Goal: Task Accomplishment & Management: Manage account settings

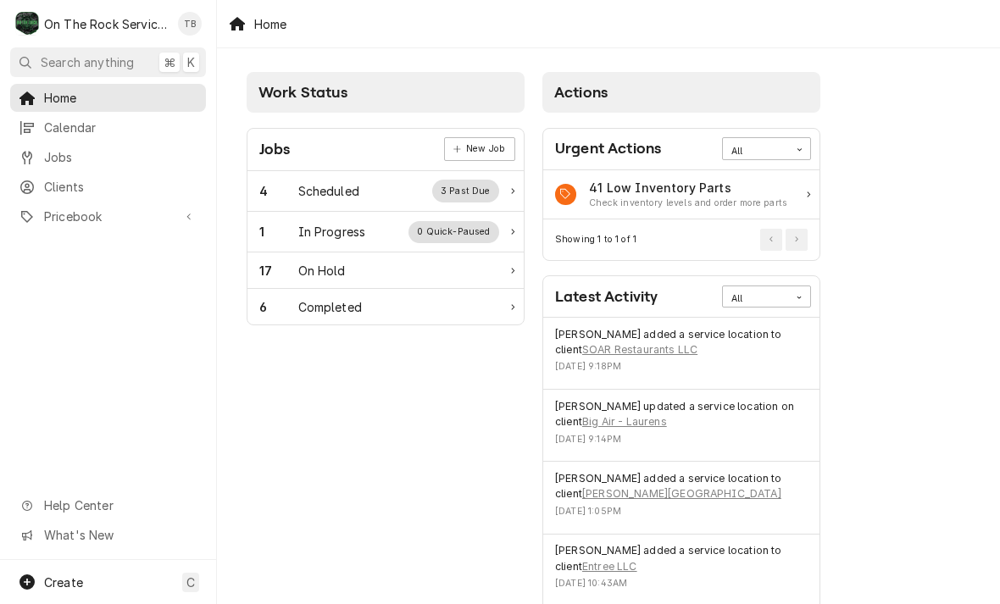
click at [382, 190] on div "4 Scheduled 3 Past Due" at bounding box center [379, 191] width 240 height 22
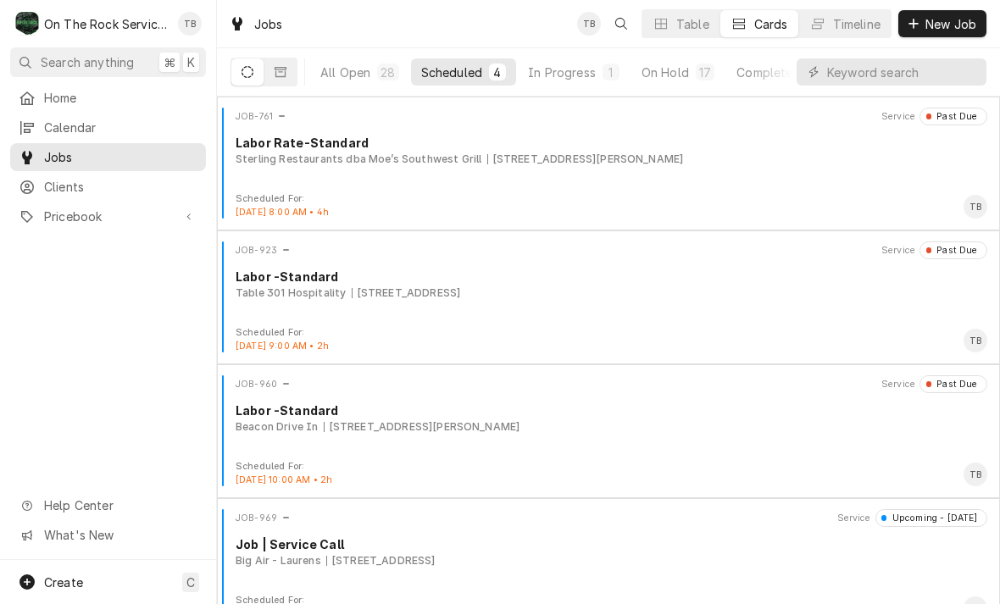
click at [577, 76] on div "In Progress" at bounding box center [562, 73] width 68 height 18
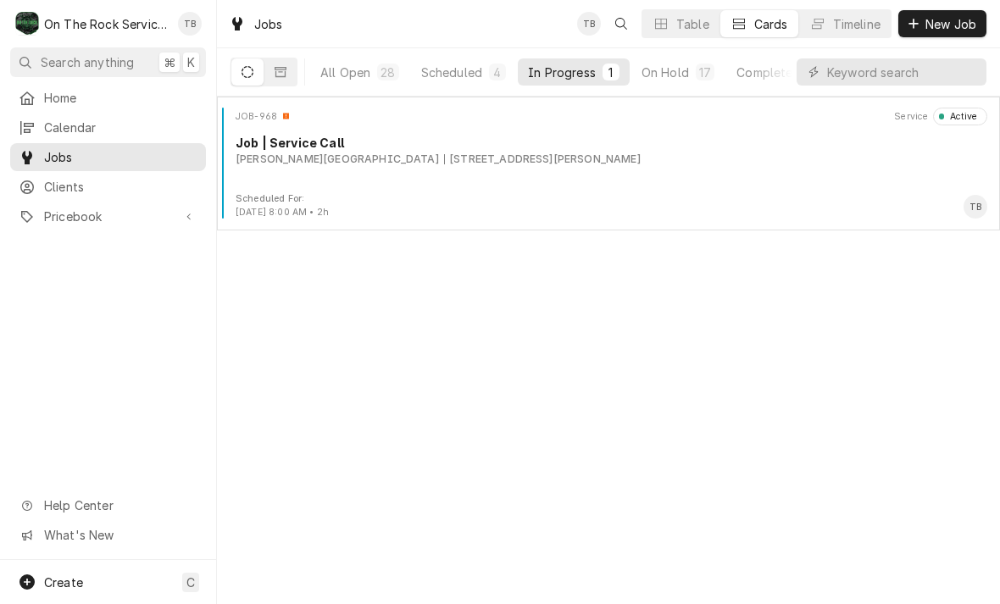
click at [454, 200] on div "Scheduled For: Aug 13th, 2025 - 8:00 AM • 2h TB" at bounding box center [608, 205] width 769 height 27
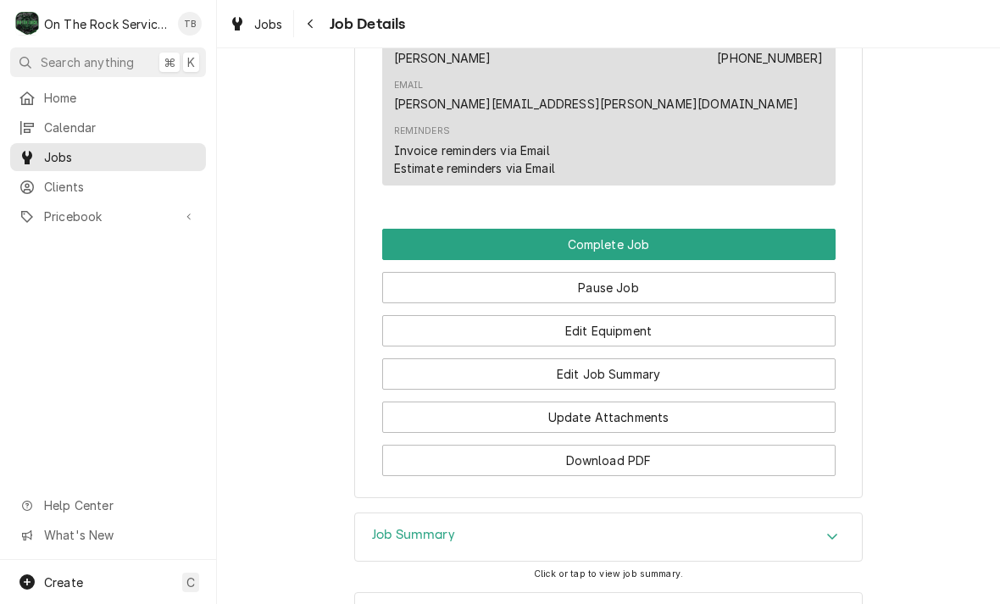
scroll to position [1406, 0]
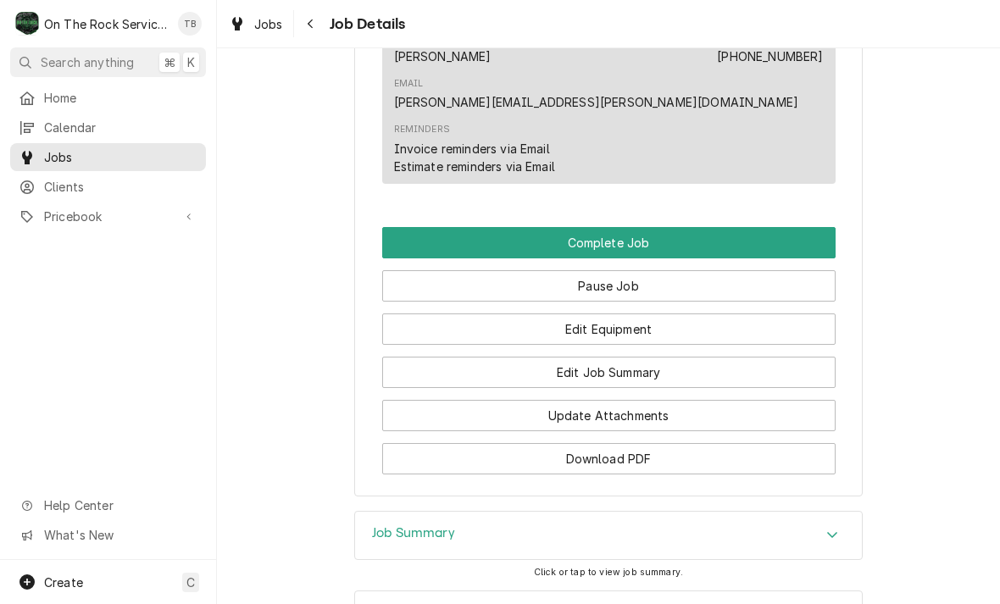
click at [623, 313] on button "Edit Equipment" at bounding box center [608, 328] width 453 height 31
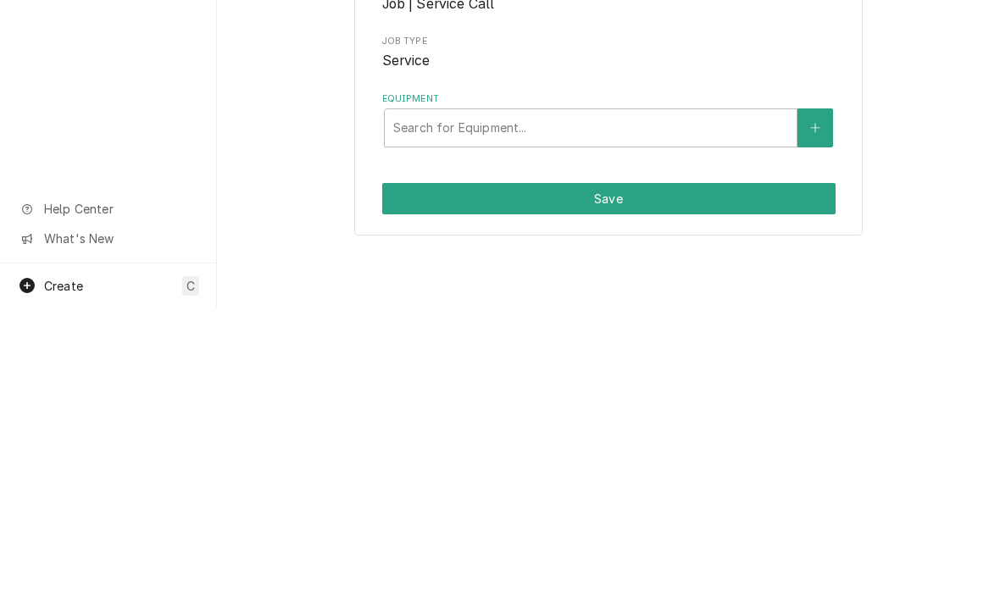
click at [812, 428] on button "Equipment" at bounding box center [815, 424] width 36 height 39
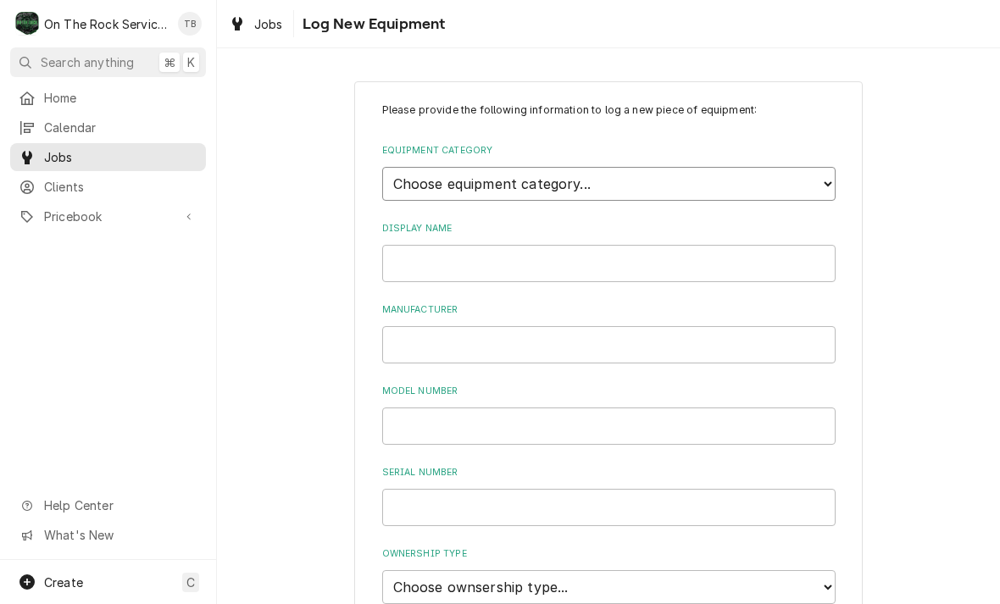
click at [830, 180] on select "Choose equipment category... Cooking Equipment Fryers Ice Machines Ovens and Ra…" at bounding box center [608, 184] width 453 height 34
select select "3"
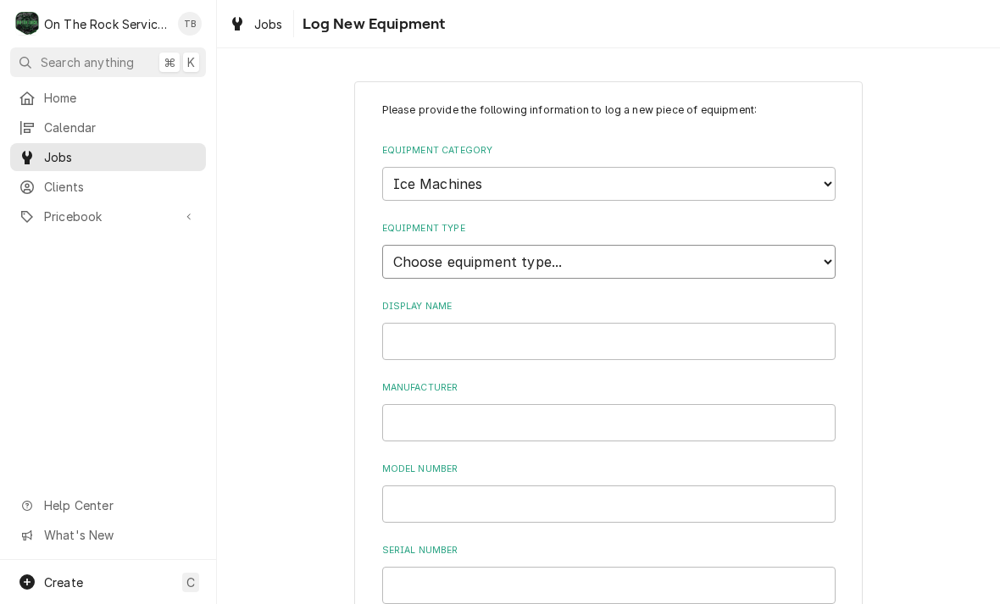
click at [818, 248] on select "Choose equipment type... Ice Bin Ice Dispenser Ice Maker Ice Merchandiser" at bounding box center [608, 262] width 453 height 34
select select "18"
click at [735, 323] on input "Display Name" at bounding box center [608, 341] width 453 height 37
type input "ICE MAKER WATER ROOM"
click at [465, 404] on input "Manufacturer" at bounding box center [608, 422] width 453 height 37
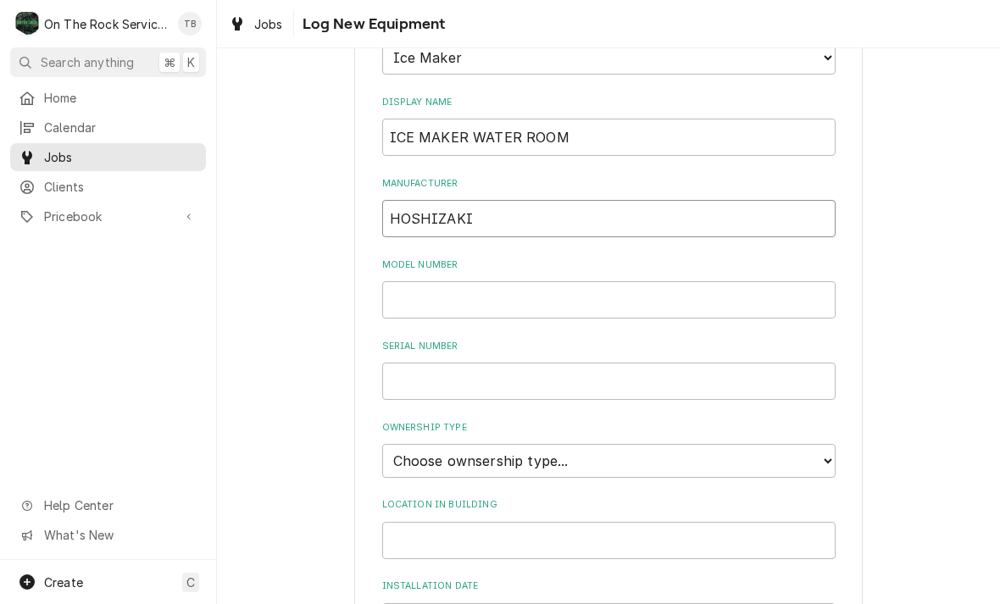
scroll to position [254, 0]
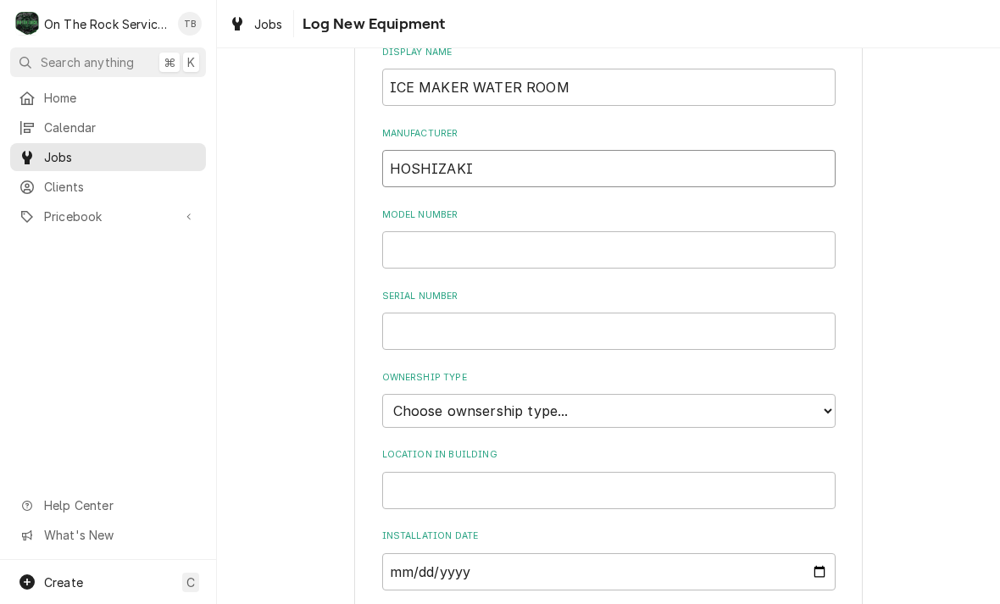
type input "HOSHIZAKI"
click at [436, 231] on input "Model Number" at bounding box center [608, 249] width 453 height 37
type input "KM-1301SAH"
click at [461, 313] on input "Serial Number" at bounding box center [608, 331] width 453 height 37
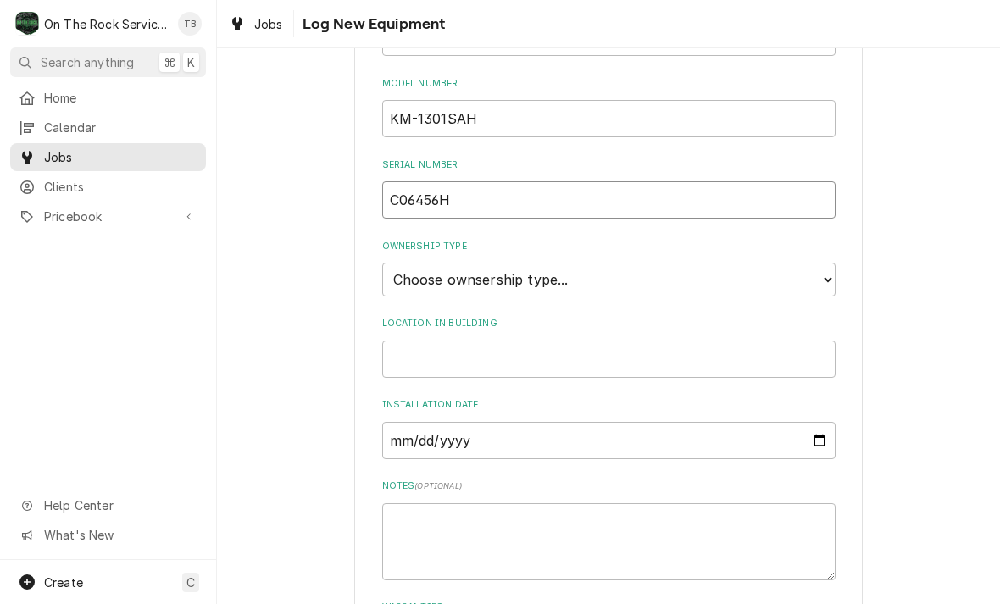
scroll to position [407, 0]
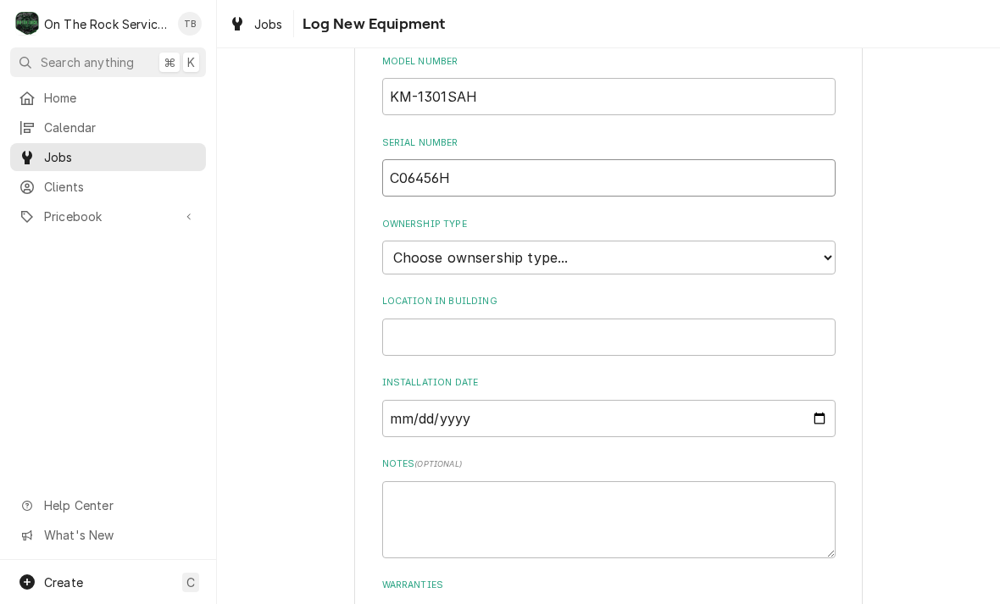
type input "C06456H"
click at [823, 241] on select "Choose ownsership type... Unknown Owned Leased Rented" at bounding box center [608, 258] width 453 height 34
select select "1"
click at [500, 319] on input "Location in Building" at bounding box center [608, 337] width 453 height 37
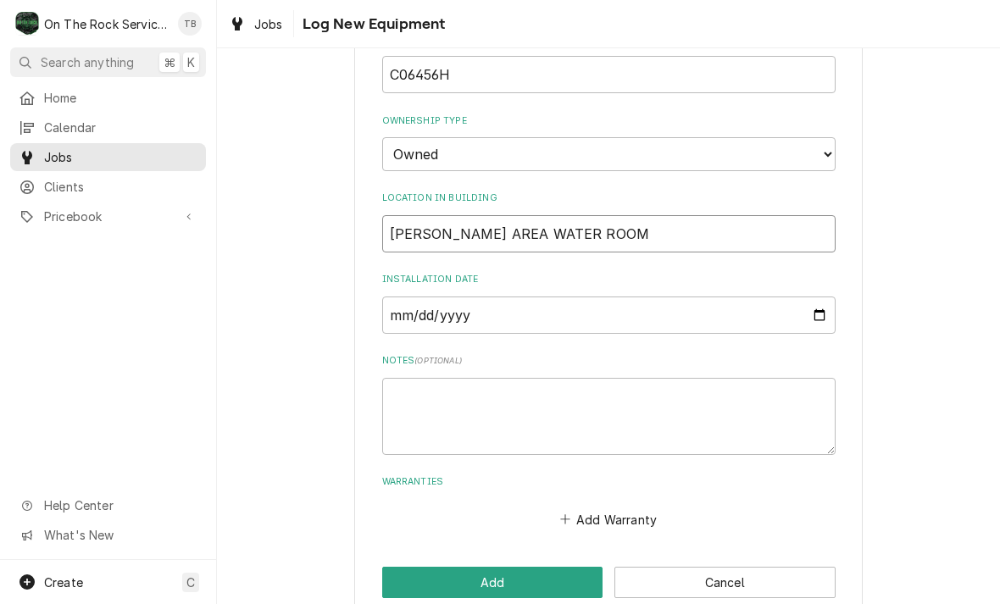
scroll to position [510, 0]
click at [268, 458] on div "Please provide the following information to log a new piece of equipment: Equip…" at bounding box center [608, 95] width 783 height 1079
click at [518, 216] on input "RICHARDSON AREA WATER ROOM" at bounding box center [608, 234] width 453 height 37
click at [524, 216] on input "RICHARDSON AREA WATER ROOM" at bounding box center [608, 234] width 453 height 37
type input "RICHARDSON STADIUM WATER ROOM"
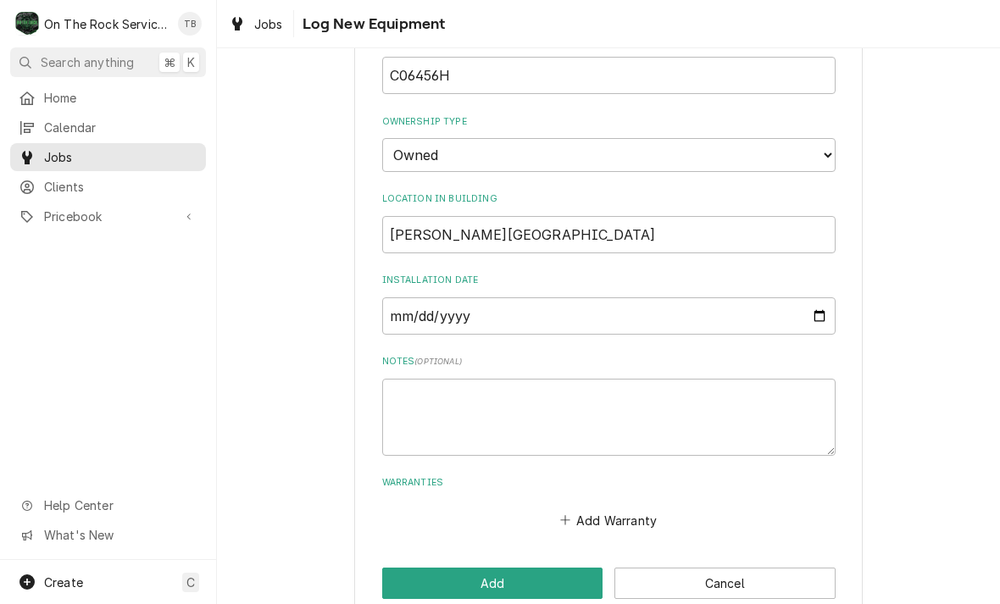
click at [329, 480] on div "Please provide the following information to log a new piece of equipment: Equip…" at bounding box center [608, 95] width 783 height 1079
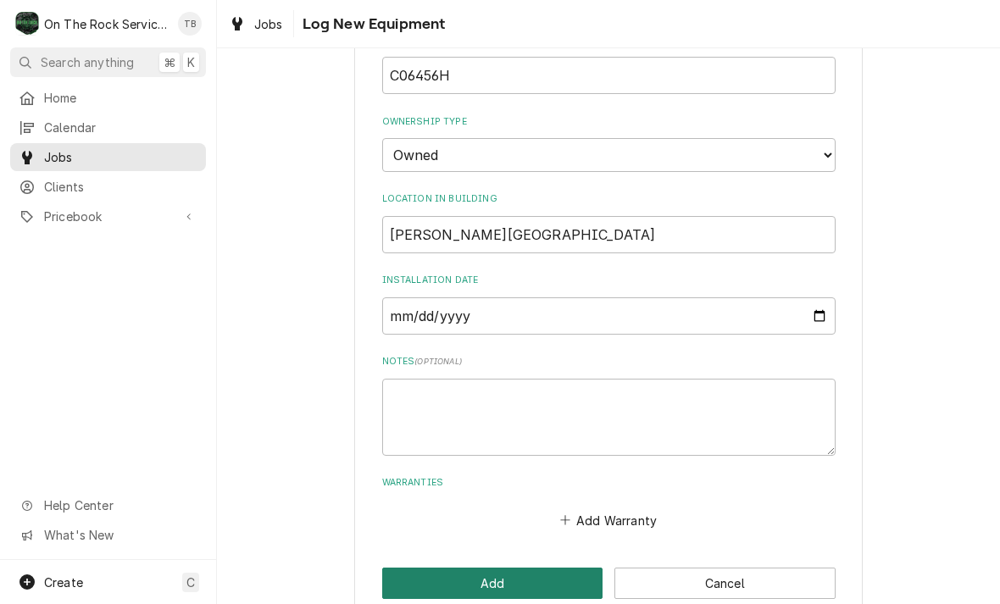
click at [477, 568] on button "Add" at bounding box center [492, 583] width 221 height 31
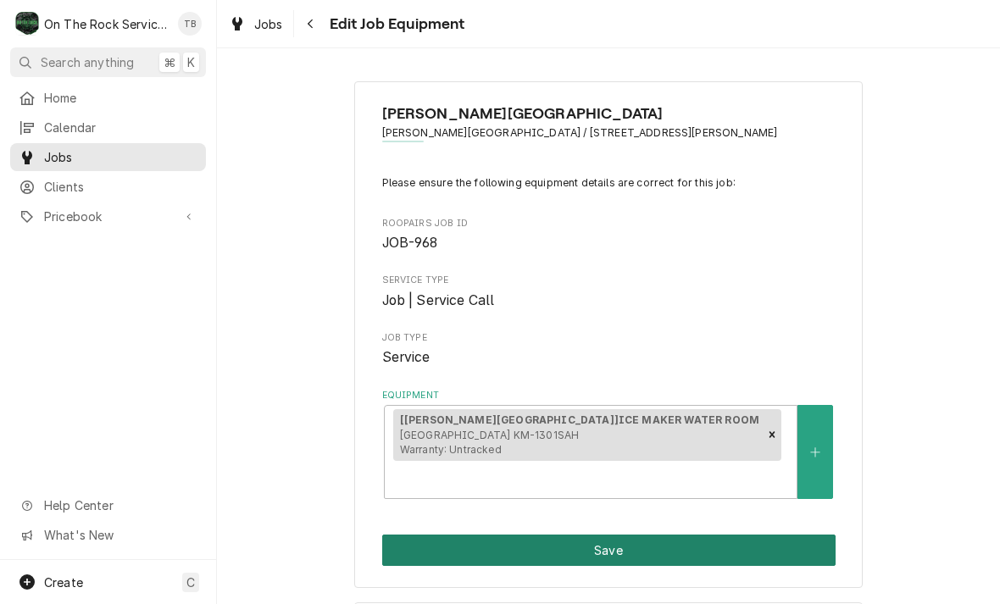
click at [608, 535] on button "Save" at bounding box center [608, 550] width 453 height 31
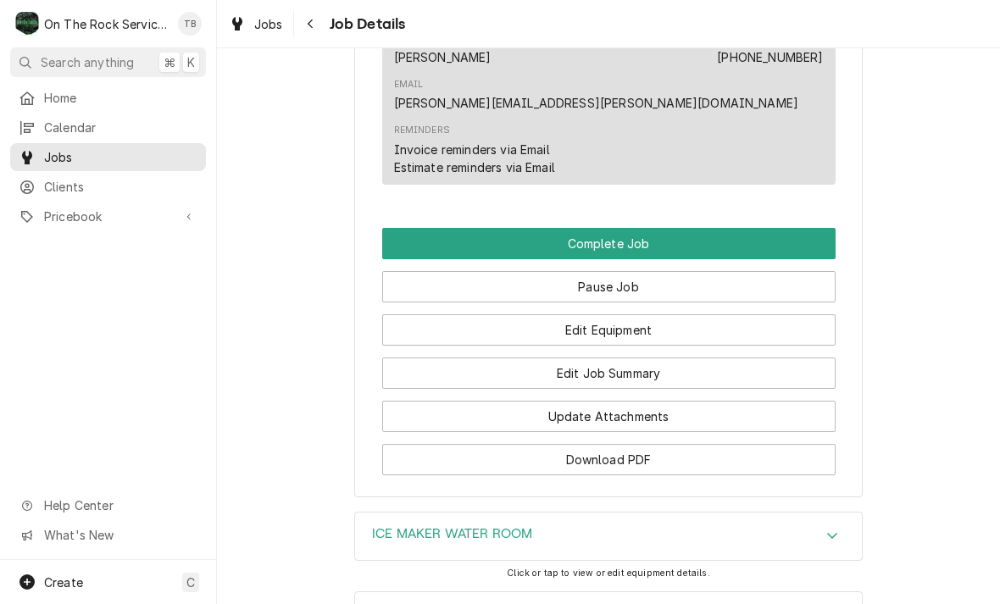
scroll to position [1406, 0]
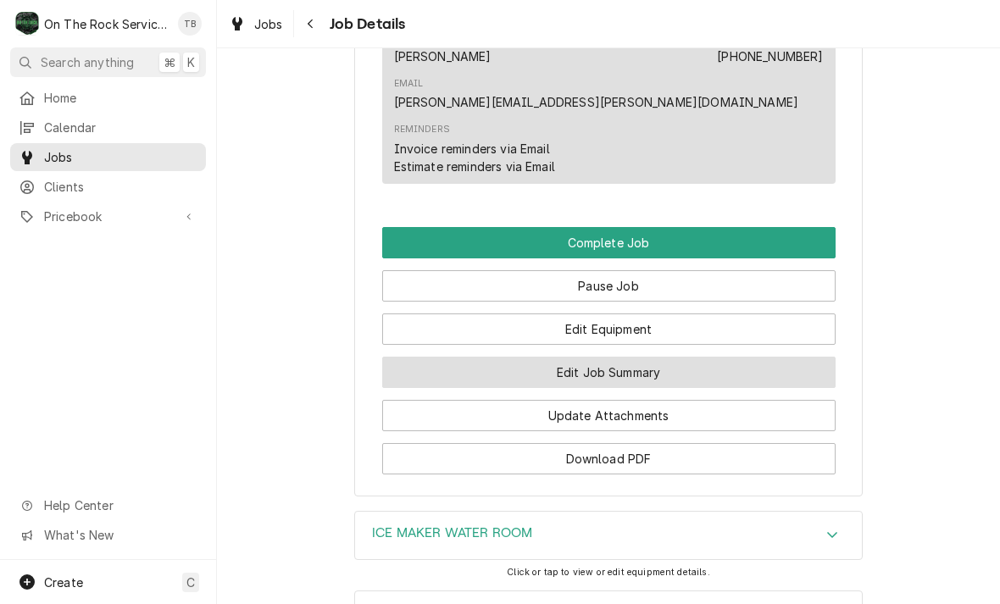
click at [638, 357] on button "Edit Job Summary" at bounding box center [608, 372] width 453 height 31
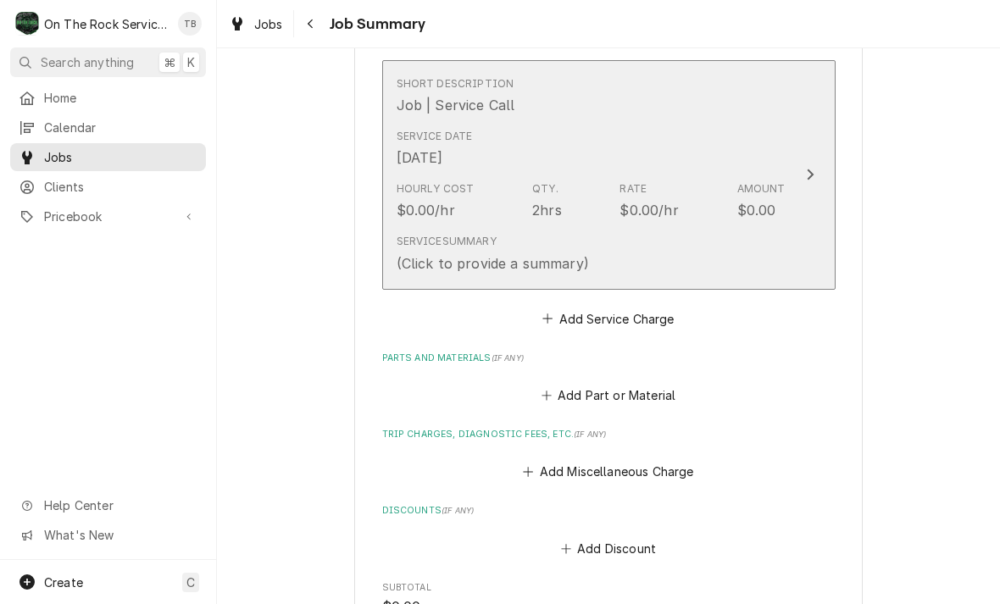
click at [658, 267] on div "Service Summary (Click to provide a summary)" at bounding box center [590, 253] width 389 height 53
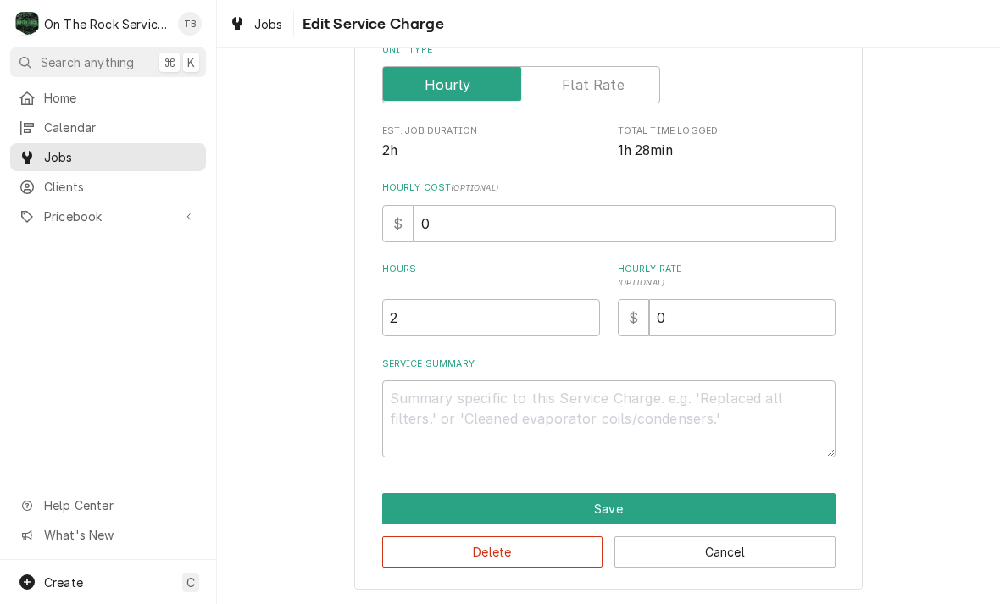
scroll to position [258, 0]
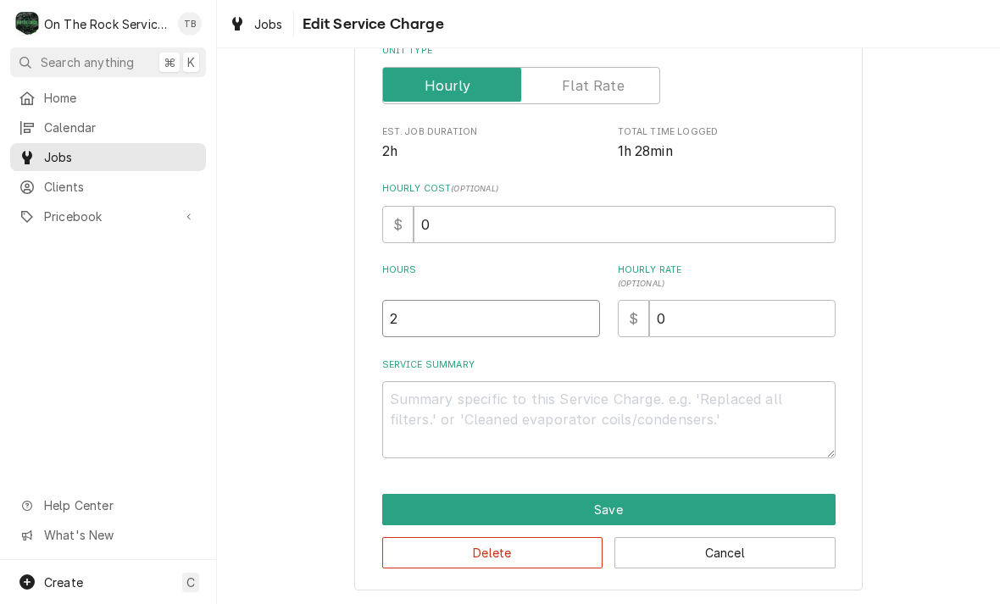
click at [434, 320] on input "2" at bounding box center [491, 318] width 218 height 37
click at [438, 409] on textarea "Service Summary" at bounding box center [608, 419] width 453 height 77
type textarea "x"
type textarea "8"
type textarea "x"
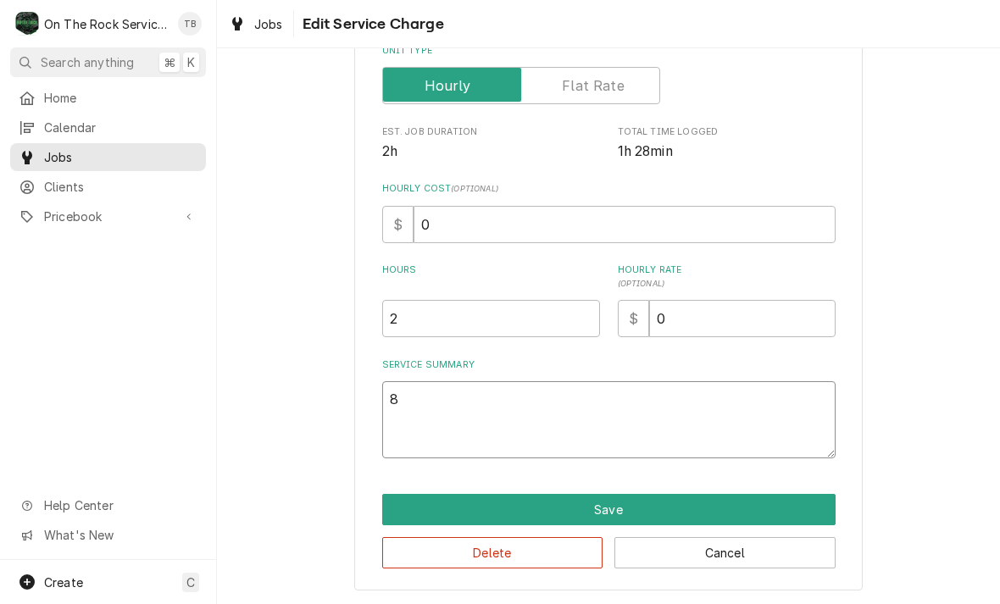
type textarea "8/"
type textarea "x"
type textarea "8/1"
type textarea "x"
type textarea "8/13"
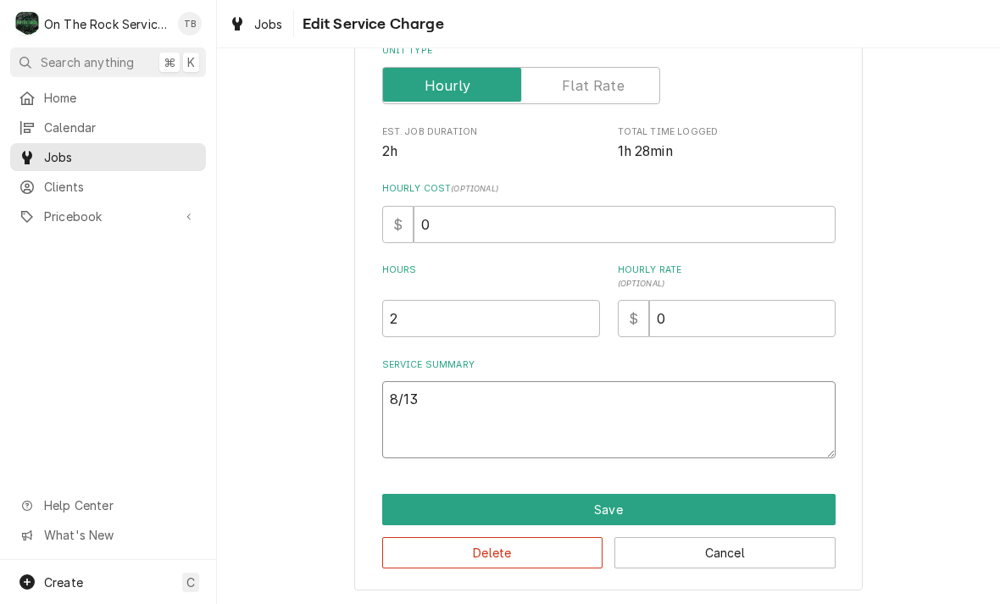
type textarea "x"
type textarea "8/13/"
type textarea "x"
type textarea "8/13/2"
type textarea "x"
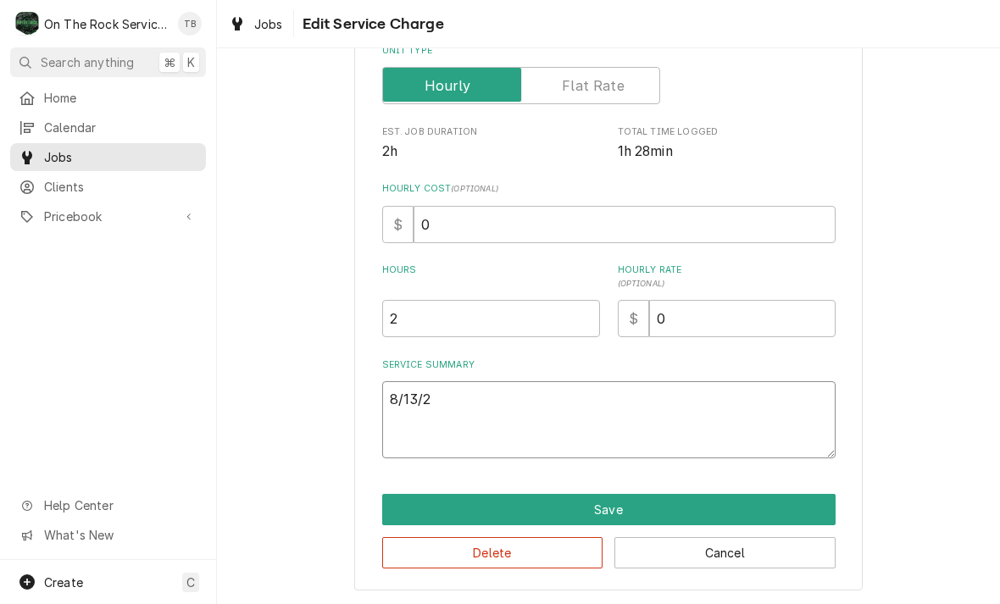
type textarea "8/13/25"
type textarea "x"
type textarea "8/13/25"
type textarea "x"
type textarea "8/13/25 T"
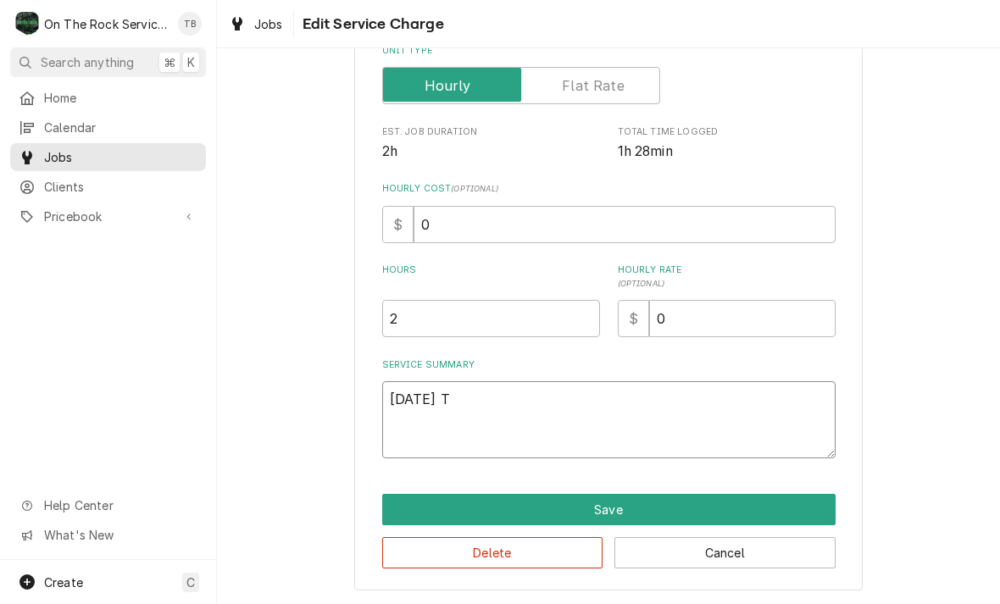
type textarea "x"
type textarea "8/13/25 TM"
type textarea "x"
type textarea "8/13/25 TMB"
type textarea "x"
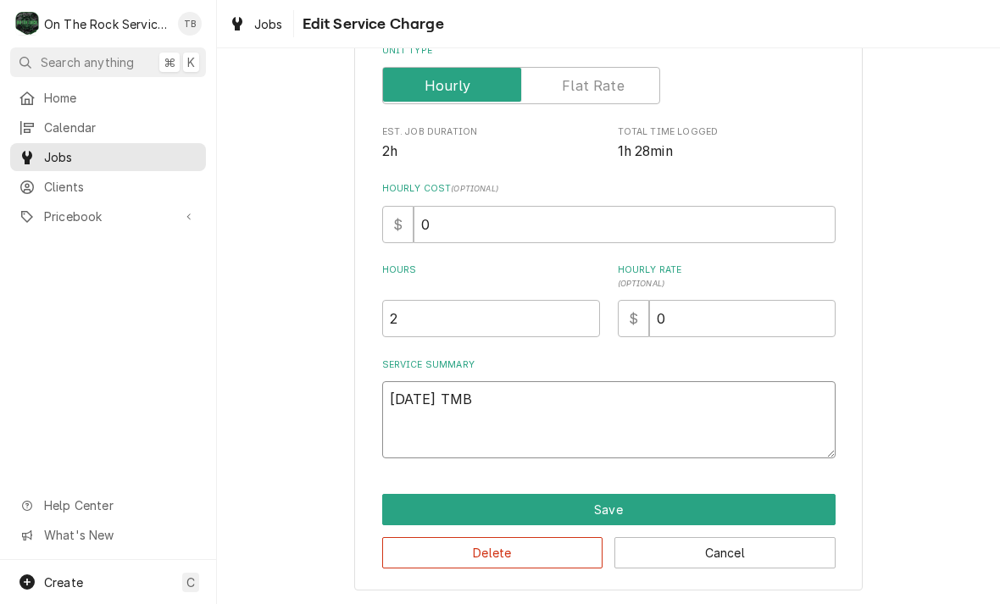
type textarea "8/13/25 TMB"
type textarea "x"
type textarea "8/13/25 TMB P"
type textarea "x"
type textarea "8/13/25 TMB PR"
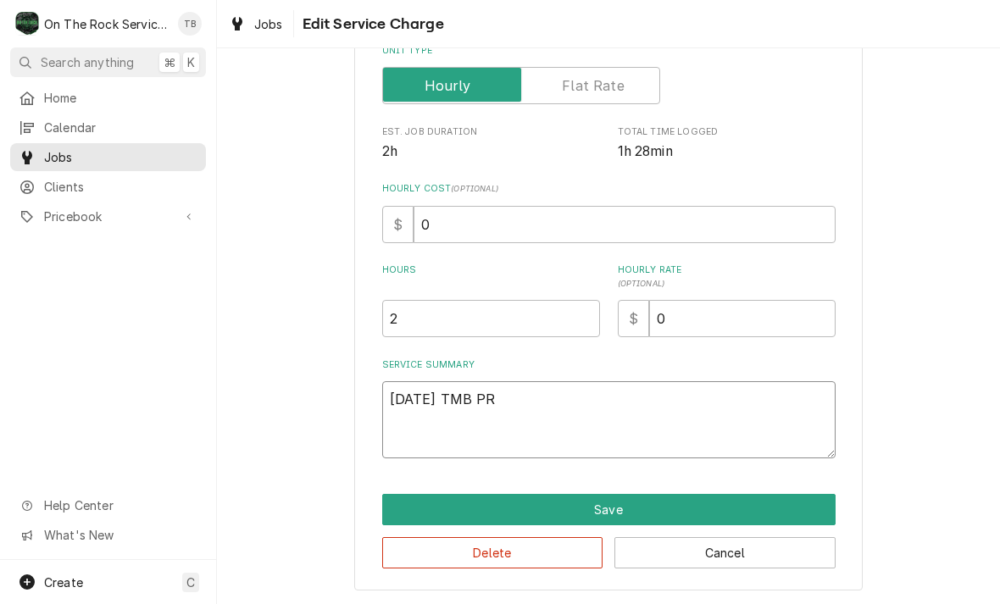
type textarea "x"
type textarea "8/13/25 TMB PRO"
type textarea "x"
type textarea "8/13/25 TMB PROV"
type textarea "x"
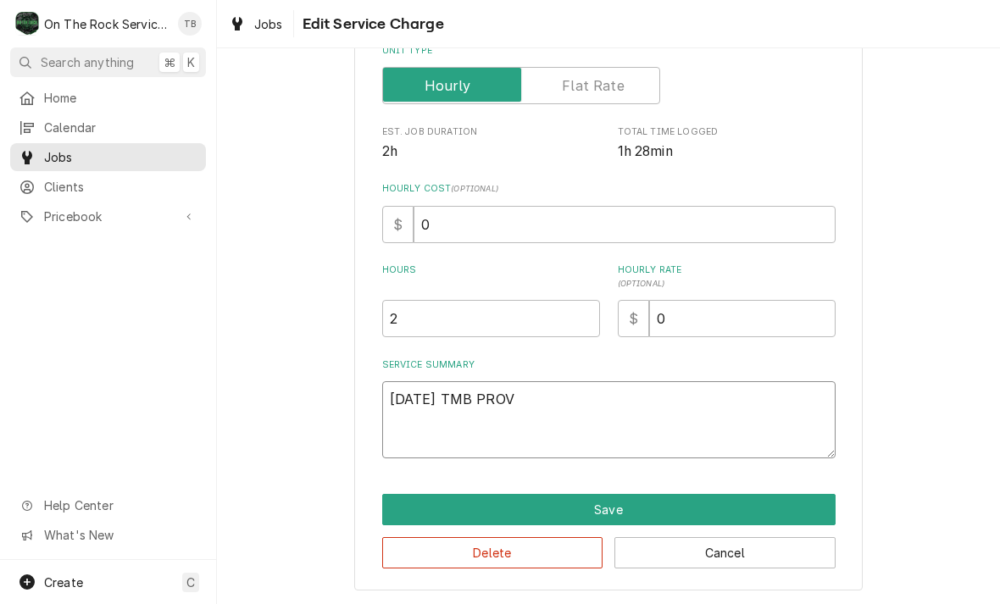
type textarea "8/13/25 TMB PROVI"
type textarea "x"
type textarea "8/13/25 TMB PROVID"
type textarea "x"
type textarea "8/13/25 TMB PROVIDE"
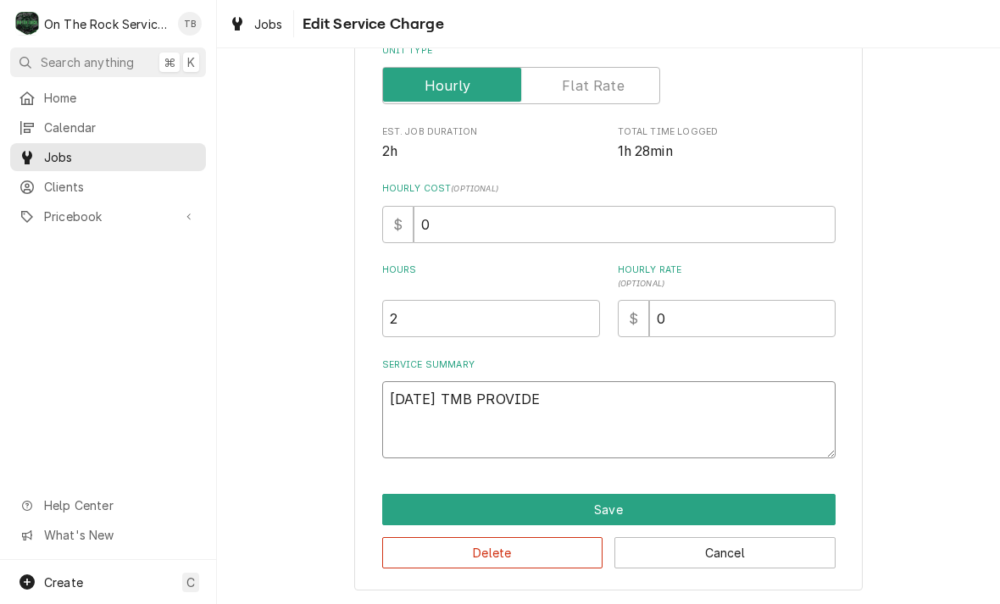
type textarea "x"
type textarea "8/13/25 TMB PROVIDE"
type textarea "x"
type textarea "8/13/25 TMB PROVIDE S"
type textarea "x"
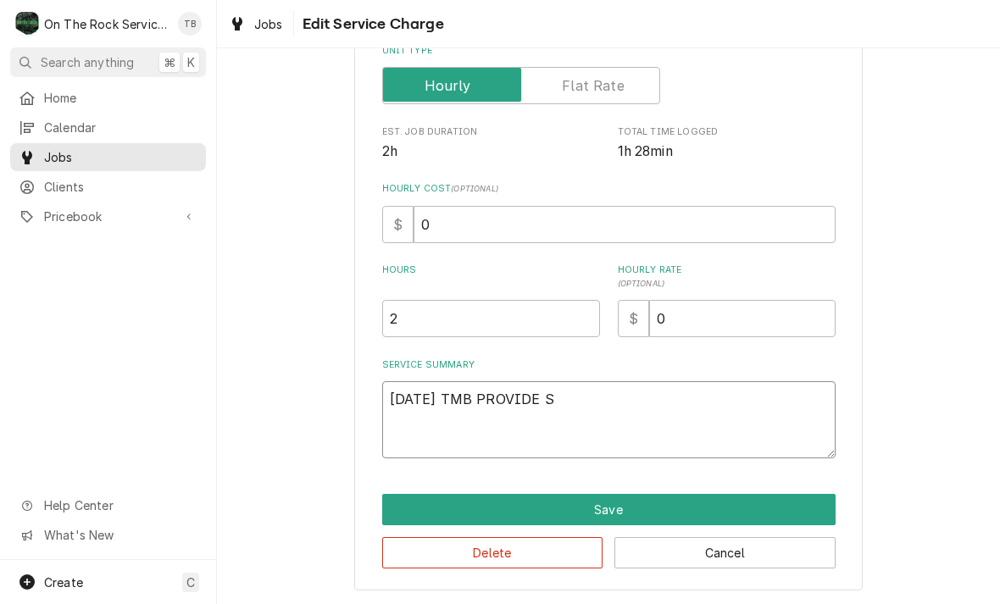
type textarea "8/13/25 TMB PROVIDE SE"
type textarea "x"
type textarea "8/13/25 TMB PROVIDE SER"
type textarea "x"
type textarea "8/13/25 TMB PROVIDE SERV"
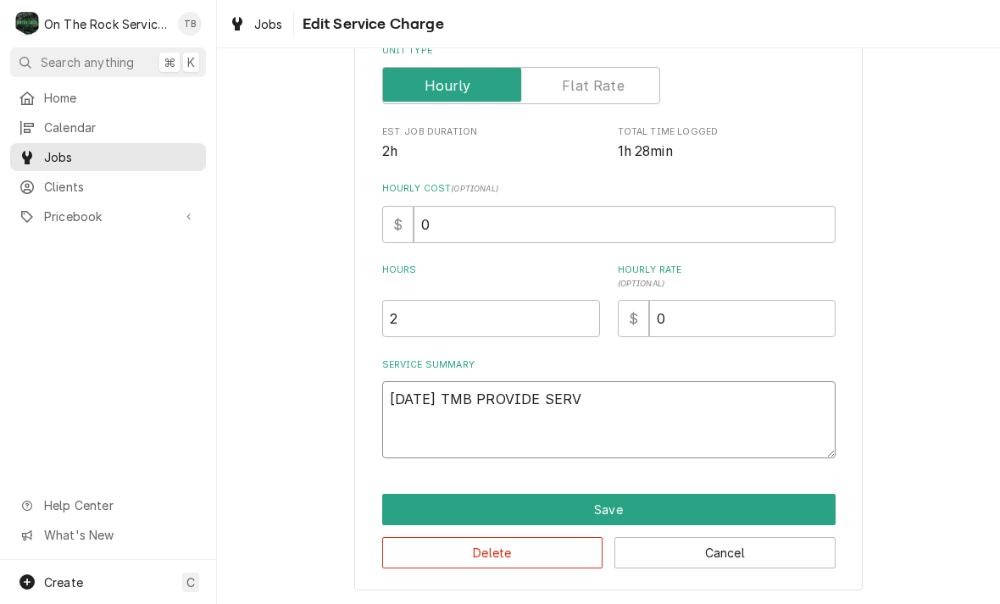
type textarea "x"
type textarea "8/13/25 TMB PROVIDE SERVI"
type textarea "x"
type textarea "8/13/25 TMB PROVIDE SERVIC"
type textarea "x"
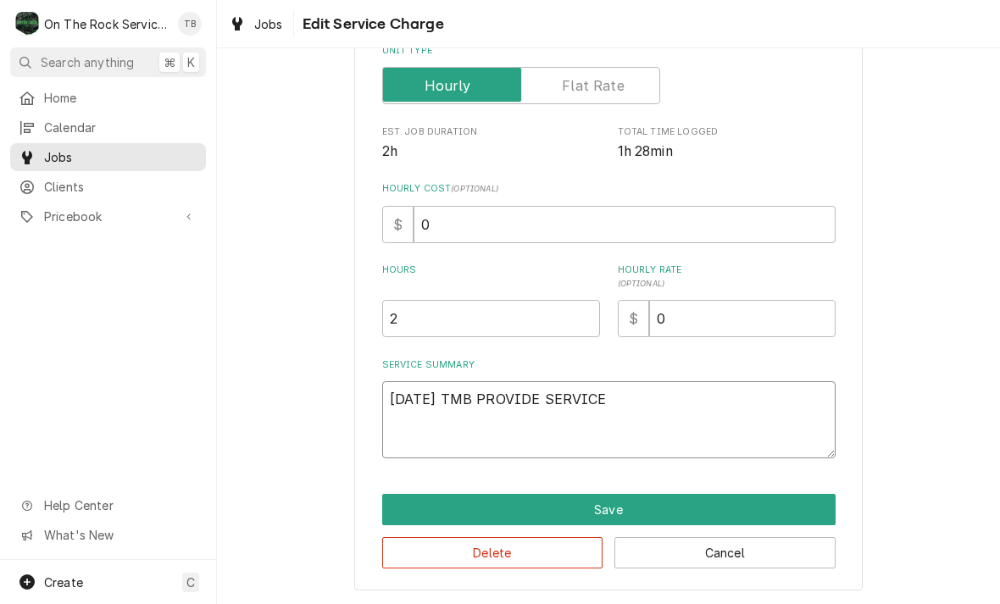
type textarea "8/13/25 TMB PROVIDE SERVICE"
type textarea "x"
type textarea "8/13/25 TMB PROVIDE SERVICE P"
type textarea "x"
type textarea "8/13/25 TMB PROVIDE SERVICE PA"
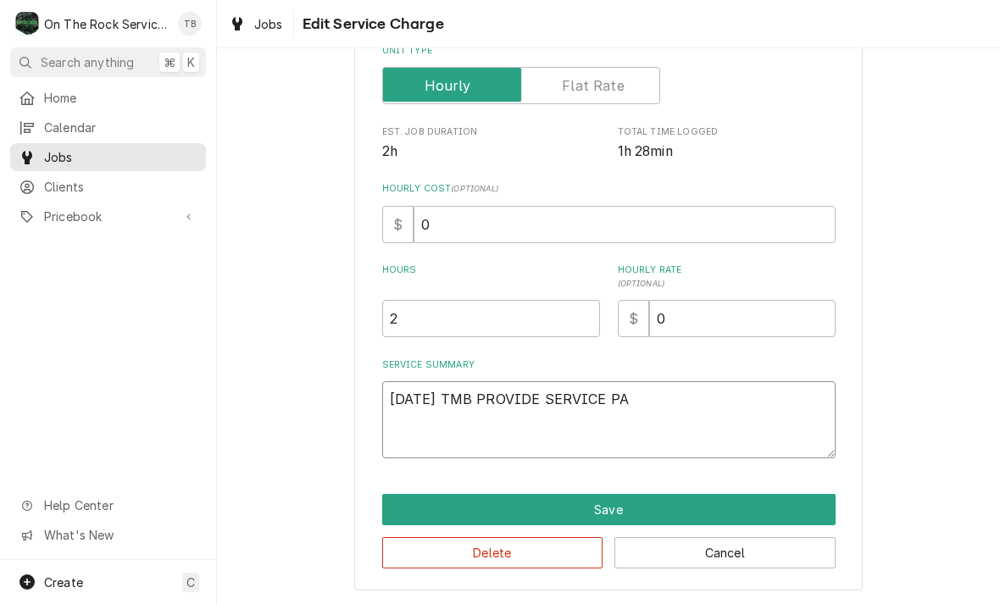
type textarea "x"
type textarea "8/13/25 TMB PROVIDE SERVICE PAR"
type textarea "x"
type textarea "8/13/25 TMB PROVIDE SERVICE PARTS"
type textarea "x"
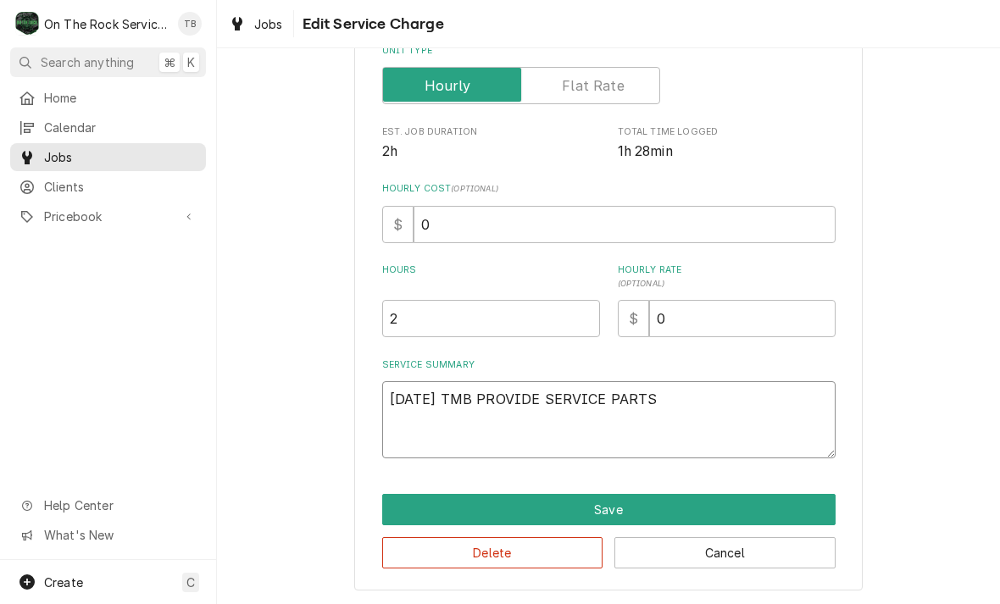
type textarea "8/13/25 TMB PROVIDE SERVICE PARTS"
type textarea "x"
type textarea "8/13/25 TMB PROVIDE SERVICE PARTS A"
type textarea "x"
type textarea "8/13/25 TMB PROVIDE SERVICE PARTS AND"
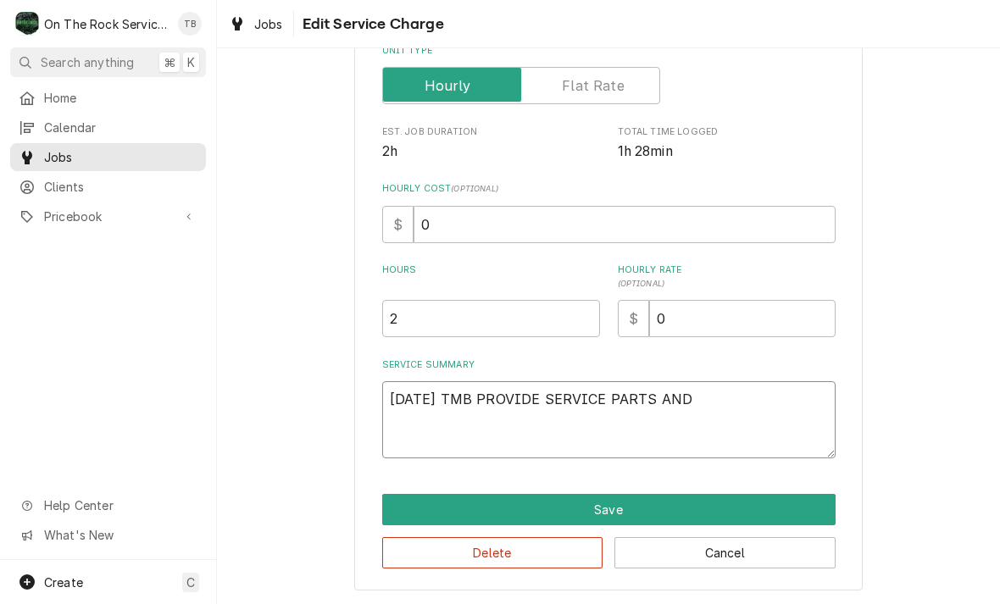
type textarea "x"
type textarea "8/13/25 TMB PROVIDE SERVICE PARTS AND"
type textarea "x"
type textarea "8/13/25 TMB PROVIDE SERVICE PARTS AND L"
type textarea "x"
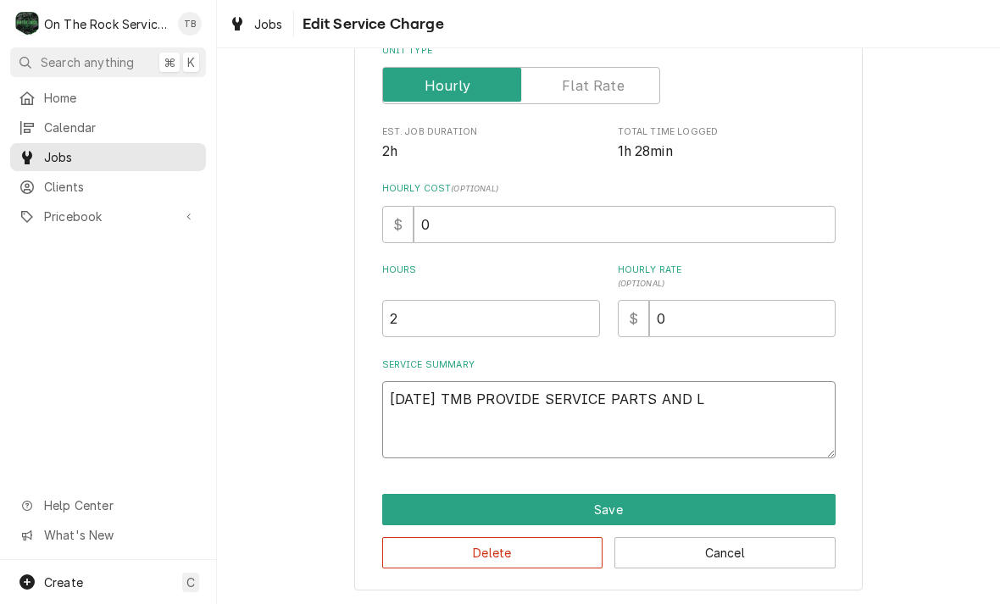
type textarea "8/13/25 TMB PROVIDE SERVICE PARTS AND LA"
type textarea "x"
type textarea "8/13/25 TMB PROVIDE SERVICE PARTS AND LAB"
type textarea "x"
type textarea "8/13/25 TMB PROVIDE SERVICE PARTS AND LABOR"
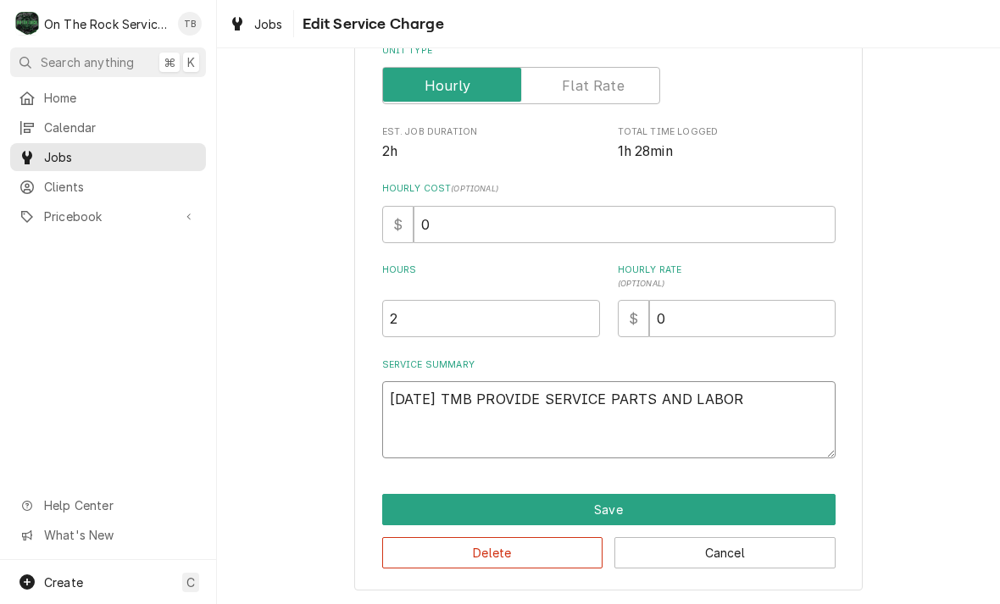
type textarea "x"
type textarea "8/13/25 TMB PROVIDE SERVICE PARTS AND LABOR"
type textarea "x"
type textarea "8/13/25 TMB PROVIDE SERVICE PARTS AND LABOR TO"
type textarea "x"
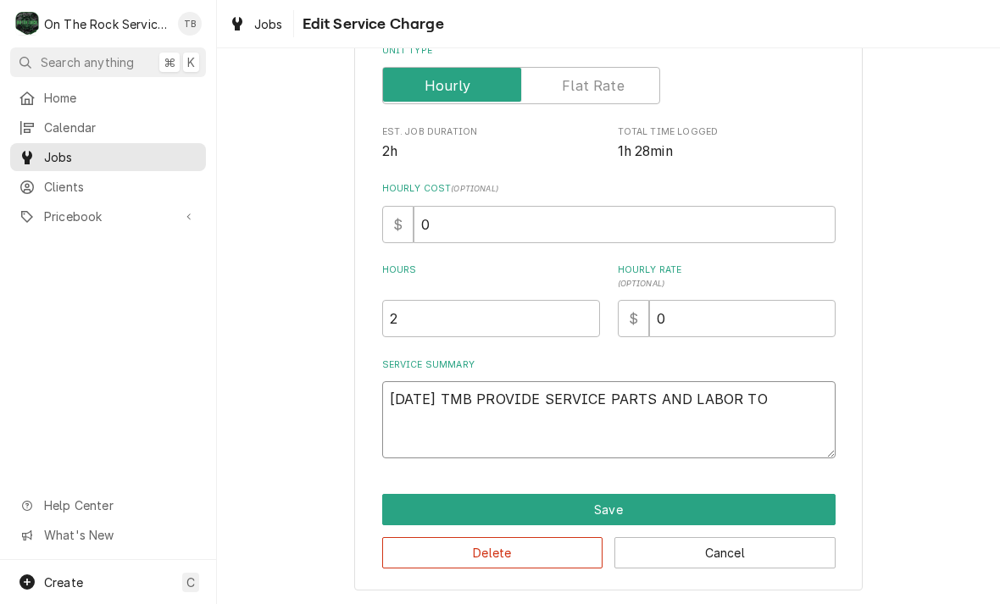
type textarea "8/13/25 TMB PROVIDE SERVICE PARTS AND LABOR TO"
type textarea "x"
type textarea "8/13/25 TMB PROVIDE SERVICE PARTS AND LABOR TO D"
type textarea "x"
type textarea "8/13/25 TMB PROVIDE SERVICE PARTS AND LABOR TO DE"
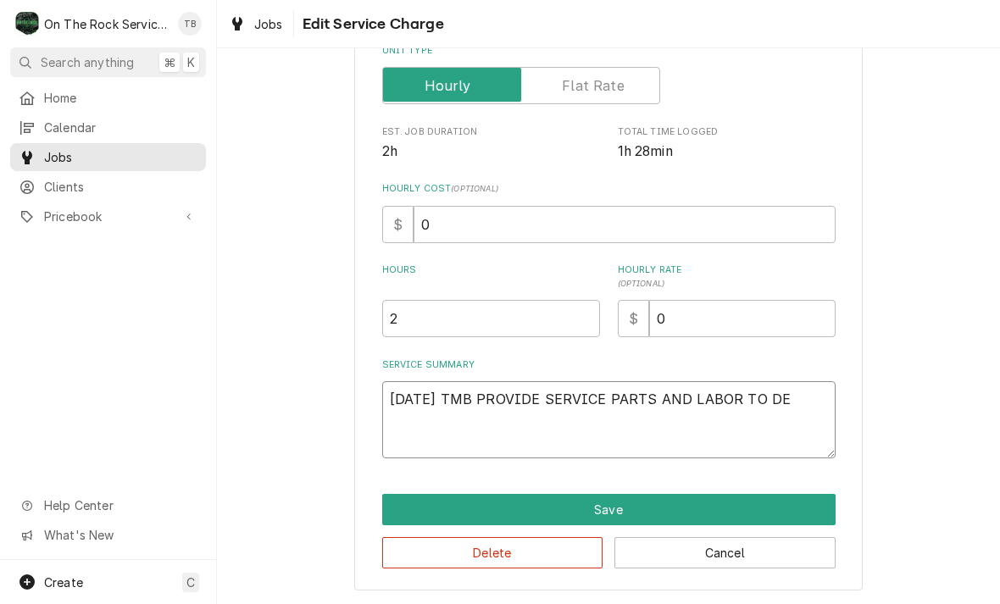
type textarea "x"
type textarea "8/13/25 TMB PROVIDE SERVICE PARTS AND LABOR TO DET"
type textarea "x"
type textarea "8/13/25 TMB PROVIDE SERVICE PARTS AND LABOR TO DETE"
type textarea "x"
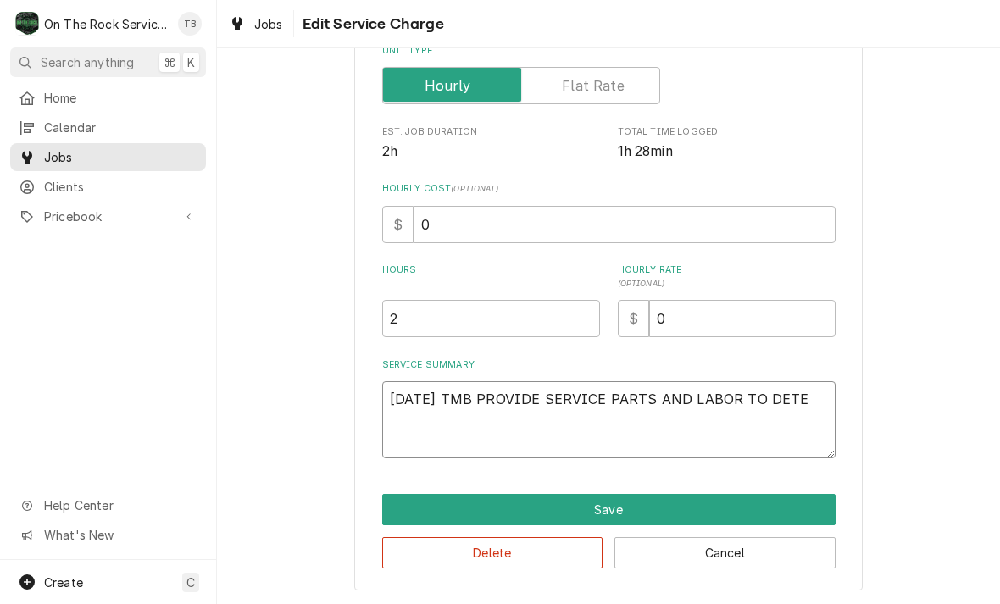
type textarea "8/13/25 TMB PROVIDE SERVICE PARTS AND LABOR TO DETER"
type textarea "x"
type textarea "8/13/25 TMB PROVIDE SERVICE PARTS AND LABOR TO DETERM"
type textarea "x"
type textarea "8/13/25 TMB PROVIDE SERVICE PARTS AND LABOR TO DETERMI"
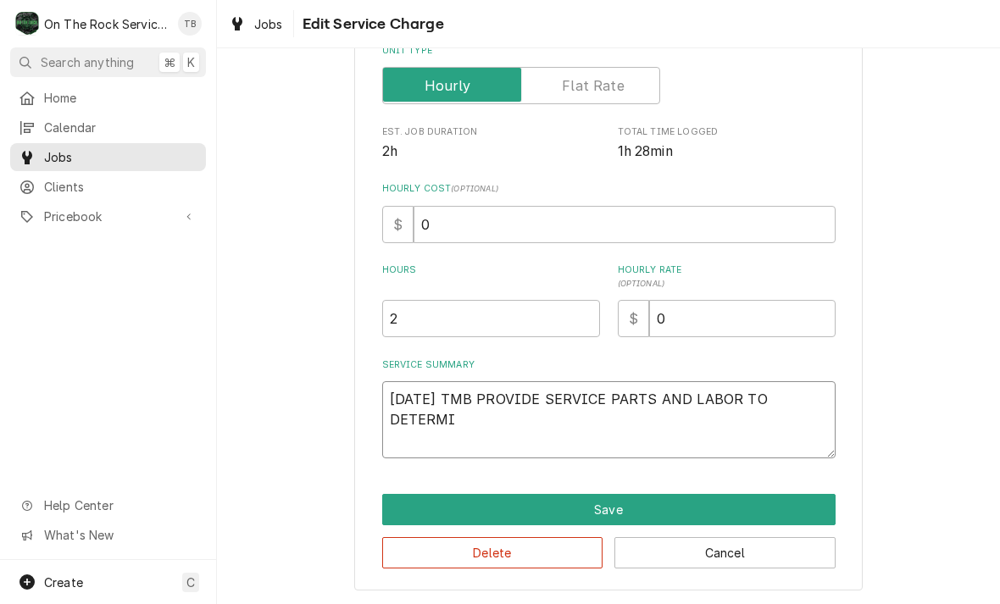
type textarea "x"
type textarea "8/13/25 TMB PROVIDE SERVICE PARTS AND LABOR TO DETERMIN"
type textarea "x"
type textarea "8/13/25 TMB PROVIDE SERVICE PARTS AND LABOR TO DETERMINE"
type textarea "x"
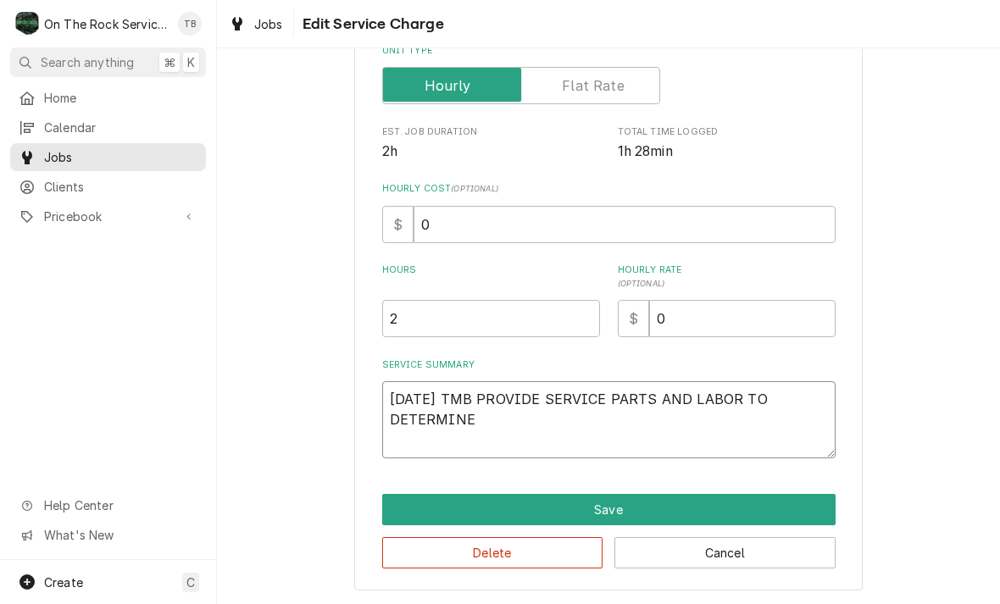
type textarea "8/13/25 TMB PROVIDE SERVICE PARTS AND LABOR TO DETERMINE"
type textarea "x"
type textarea "8/13/25 TMB PROVIDE SERVICE PARTS AND LABOR TO DETERMINE T"
type textarea "x"
type textarea "8/13/25 TMB PROVIDE SERVICE PARTS AND LABOR TO DETERMINE TH"
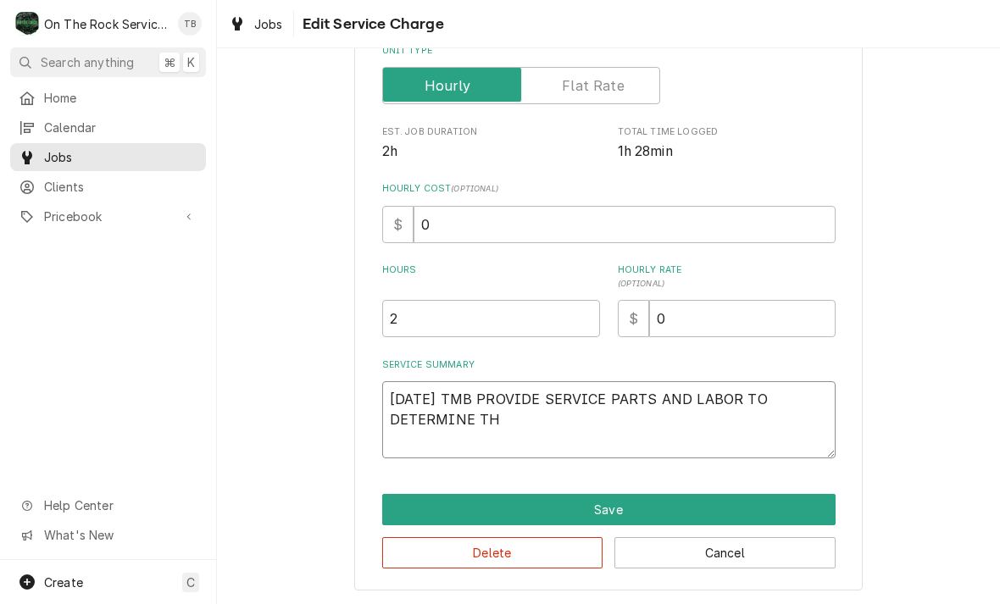
type textarea "x"
type textarea "8/13/25 TMB PROVIDE SERVICE PARTS AND LABOR TO DETERMINE THA"
type textarea "x"
type textarea "8/13/25 TMB PROVIDE SERVICE PARTS AND LABOR TO DETERMINE THAT"
type textarea "x"
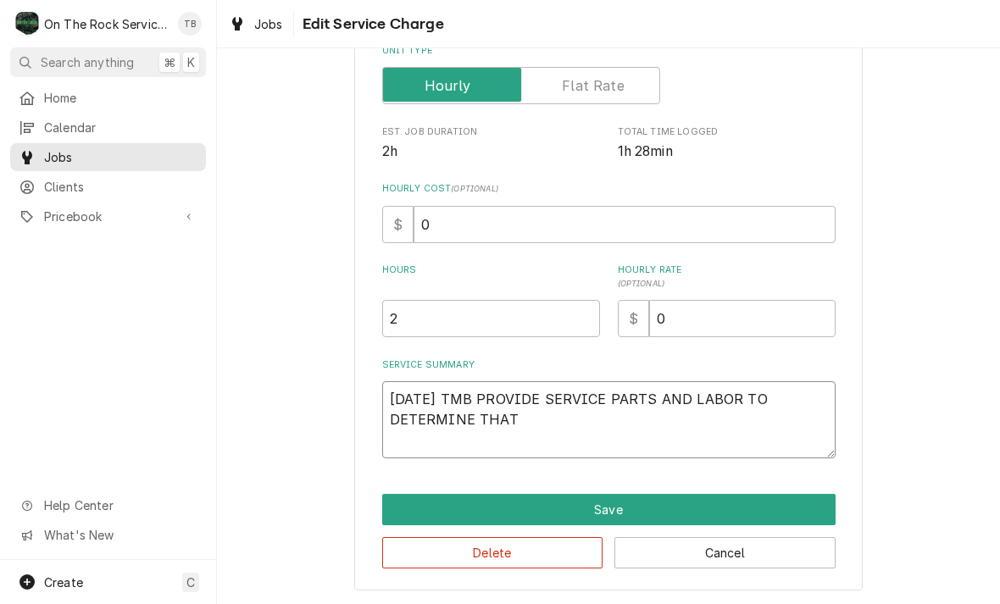
type textarea "8/13/25 TMB PROVIDE SERVICE PARTS AND LABOR TO DETERMINE THAT"
type textarea "x"
type textarea "8/13/25 TMB PROVIDE SERVICE PARTS AND LABOR TO DETERMINE THAT U"
type textarea "x"
type textarea "8/13/25 TMB PROVIDE SERVICE PARTS AND LABOR TO DETERMINE THAT UP"
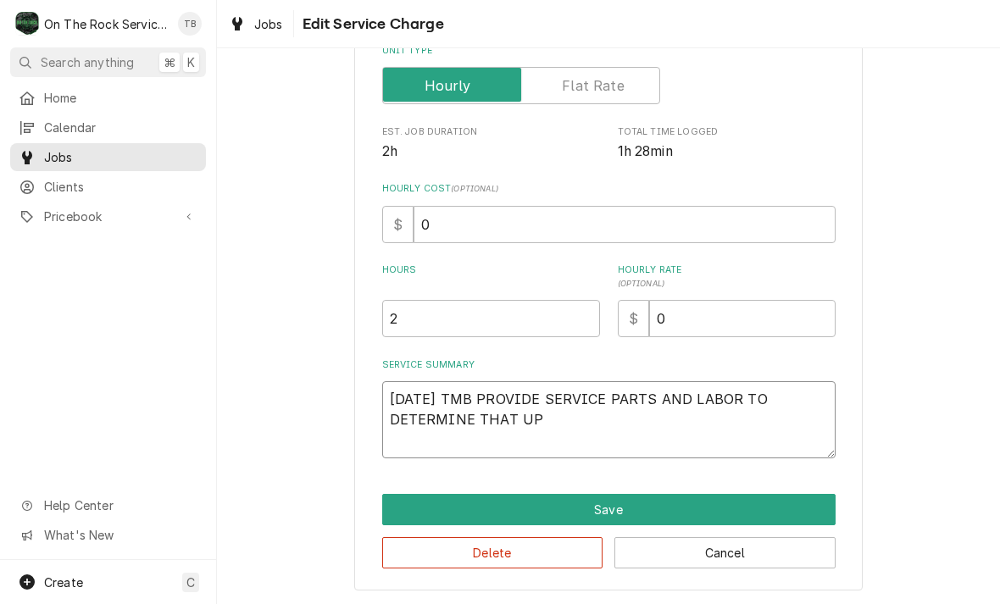
type textarea "x"
type textarea "8/13/25 TMB PROVIDE SERVICE PARTS AND LABOR TO DETERMINE THAT UPON"
type textarea "x"
type textarea "8/13/25 TMB PROVIDE SERVICE PARTS AND LABOR TO DETERMINE THAT UPON"
type textarea "x"
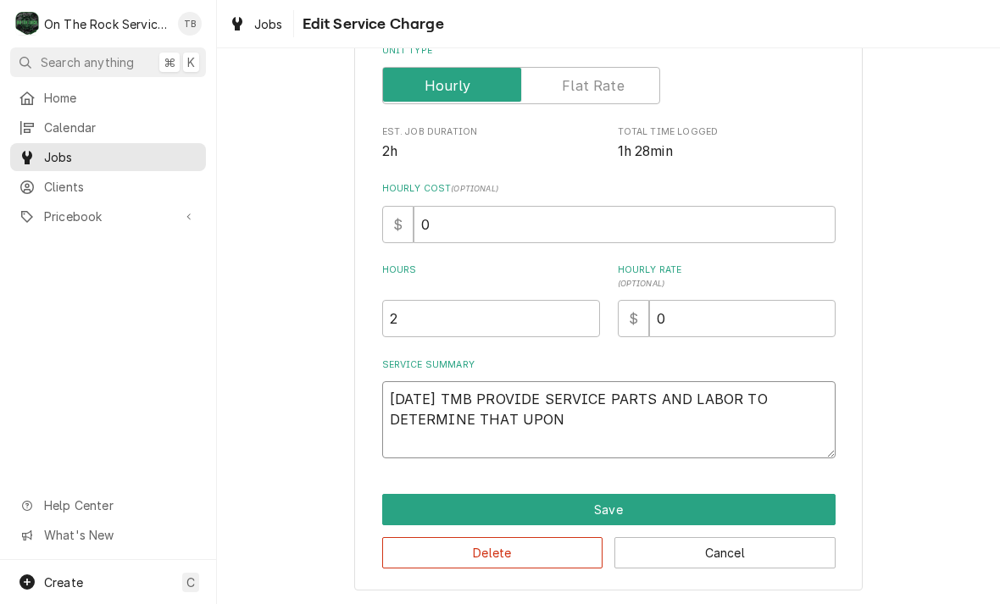
type textarea "8/13/25 TMB PROVIDE SERVICE PARTS AND LABOR TO DETERMINE THAT UPON A"
type textarea "x"
type textarea "8/13/25 TMB PROVIDE SERVICE PARTS AND LABOR TO DETERMINE THAT UPON AR"
type textarea "x"
type textarea "8/13/25 TMB PROVIDE SERVICE PARTS AND LABOR TO DETERMINE THAT UPON ARRI"
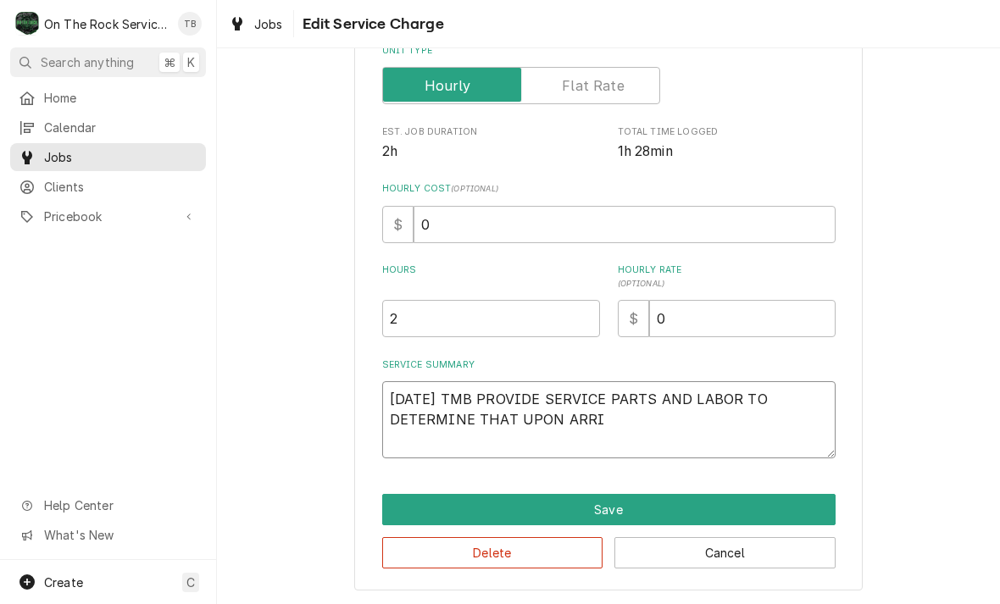
type textarea "x"
type textarea "8/13/25 TMB PROVIDE SERVICE PARTS AND LABOR TO DETERMINE THAT UPON ARRIV"
type textarea "x"
type textarea "8/13/25 TMB PROVIDE SERVICE PARTS AND LABOR TO DETERMINE THAT UPON ARRIVA"
type textarea "x"
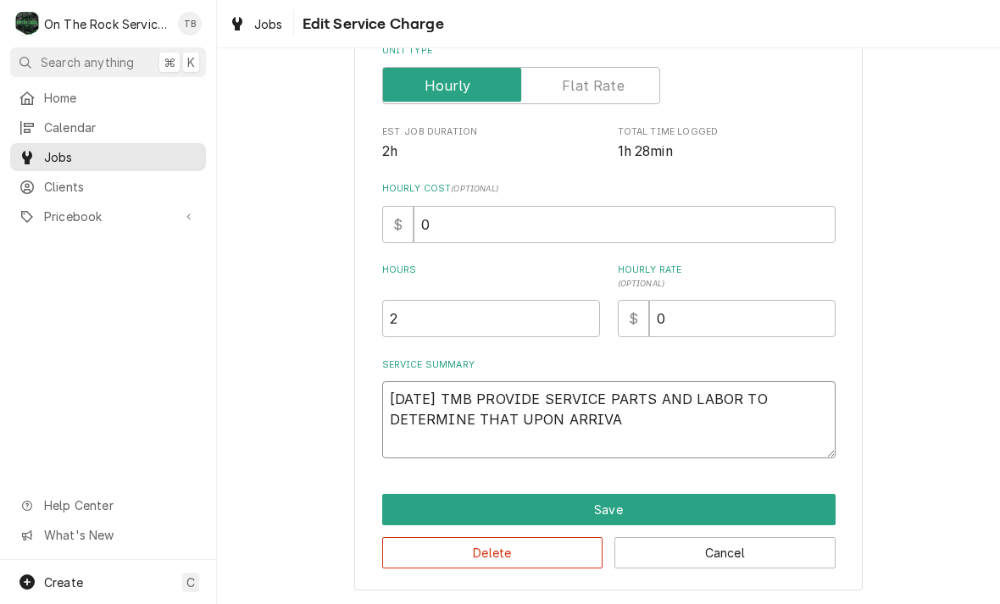
type textarea "8/13/25 TMB PROVIDE SERVICE PARTS AND LABOR TO DETERMINE THAT UPON ARRIVAL"
type textarea "x"
type textarea "8/13/25 TMB PROVIDE SERVICE PARTS AND LABOR TO DETERMINE THAT UPON ARRIVAL"
type textarea "x"
type textarea "8/13/25 TMB PROVIDE SERVICE PARTS AND LABOR TO DETERMINE THAT UPON ARRIVAL U"
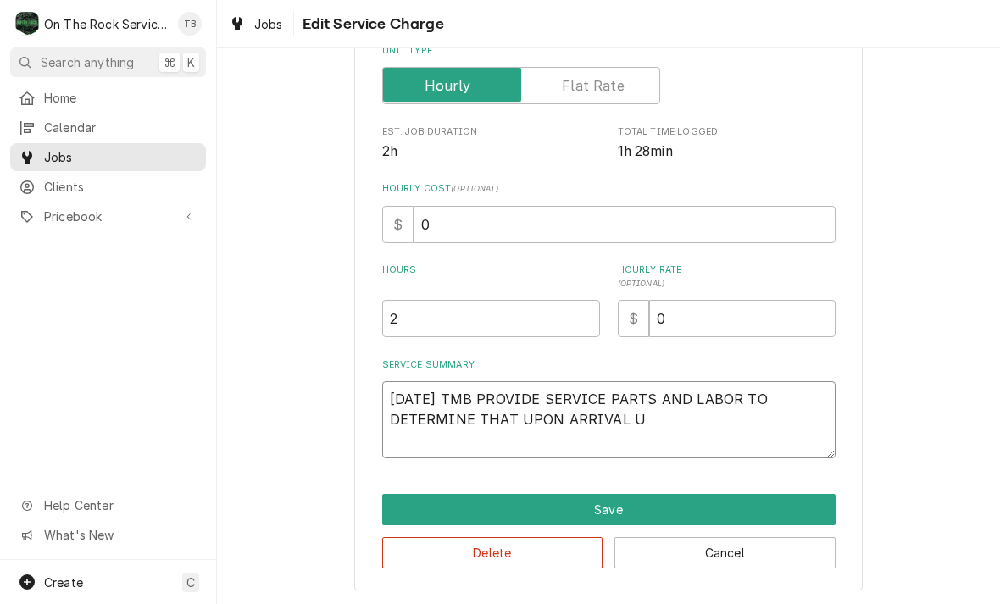
type textarea "x"
type textarea "8/13/25 TMB PROVIDE SERVICE PARTS AND LABOR TO DETERMINE THAT UPON ARRIVAL UN"
type textarea "x"
type textarea "8/13/25 TMB PROVIDE SERVICE PARTS AND LABOR TO DETERMINE THAT UPON ARRIVAL UNI"
type textarea "x"
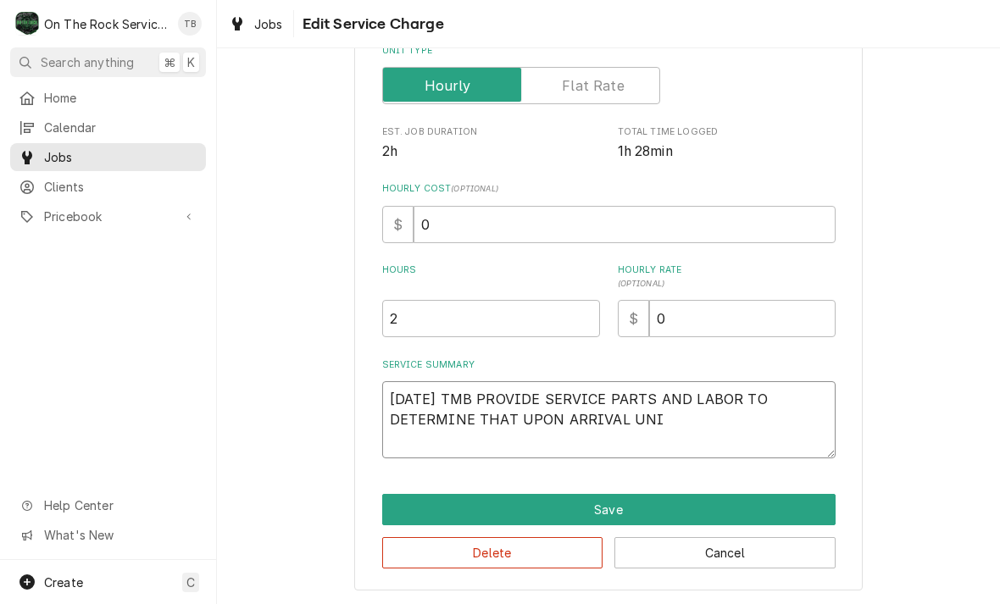
type textarea "8/13/25 TMB PROVIDE SERVICE PARTS AND LABOR TO DETERMINE THAT UPON ARRIVAL UNIT"
type textarea "x"
type textarea "8/13/25 TMB PROVIDE SERVICE PARTS AND LABOR TO DETERMINE THAT UPON ARRIVAL UNIT"
type textarea "x"
type textarea "8/13/25 TMB PROVIDE SERVICE PARTS AND LABOR TO DETERMINE THAT UPON ARRIVAL UNIT…"
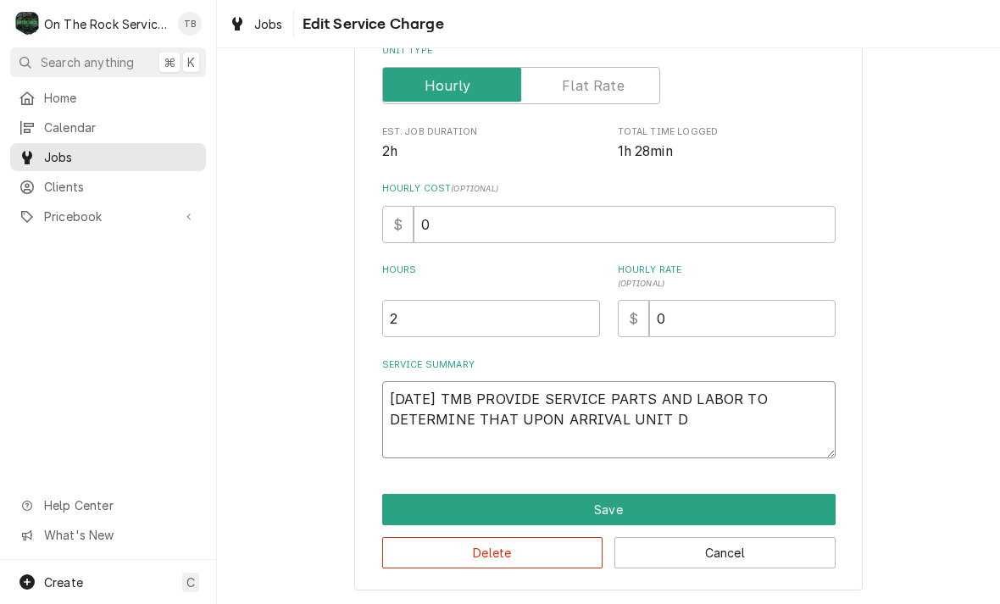
type textarea "x"
type textarea "8/13/25 TMB PROVIDE SERVICE PARTS AND LABOR TO DETERMINE THAT UPON ARRIVAL UNIT"
type textarea "x"
type textarea "8/13/25 TMB PROVIDE SERVICE PARTS AND LABOR TO DETERMINE THAT UPON ARRIVAL UNIT…"
type textarea "x"
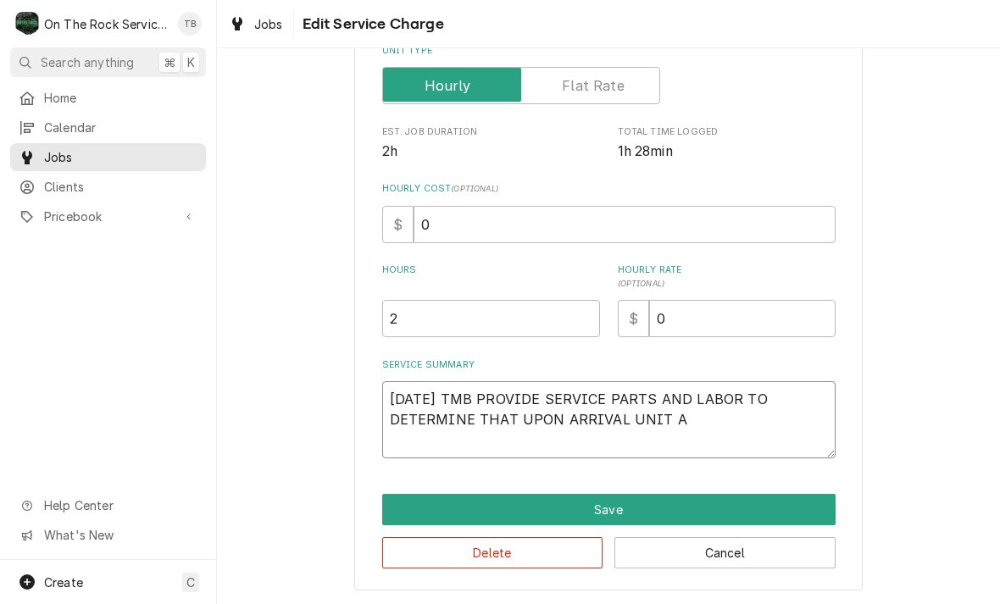
type textarea "8/13/25 TMB PROVIDE SERVICE PARTS AND LABOR TO DETERMINE THAT UPON ARRIVAL UNIT…"
type textarea "x"
type textarea "8/13/25 TMB PROVIDE SERVICE PARTS AND LABOR TO DETERMINE THAT UPON ARRIVAL UNIT…"
type textarea "x"
type textarea "8/13/25 TMB PROVIDE SERVICE PARTS AND LABOR TO DETERMINE THAT UPON ARRIVAL UNIT…"
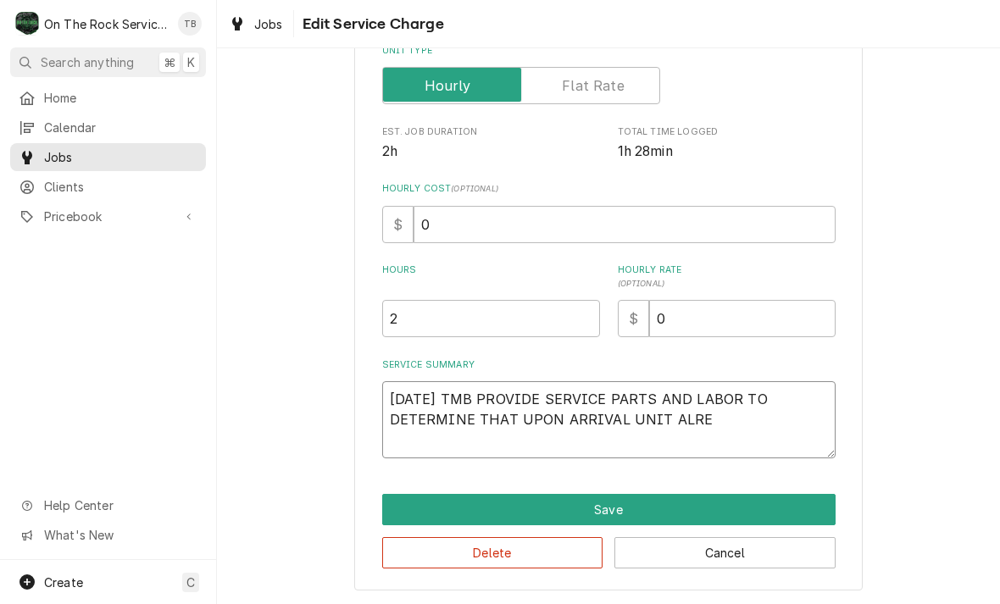
type textarea "x"
type textarea "8/13/25 TMB PROVIDE SERVICE PARTS AND LABOR TO DETERMINE THAT UPON ARRIVAL UNIT…"
type textarea "x"
type textarea "8/13/25 TMB PROVIDE SERVICE PARTS AND LABOR TO DETERMINE THAT UPON ARRIVAL UNIT…"
type textarea "x"
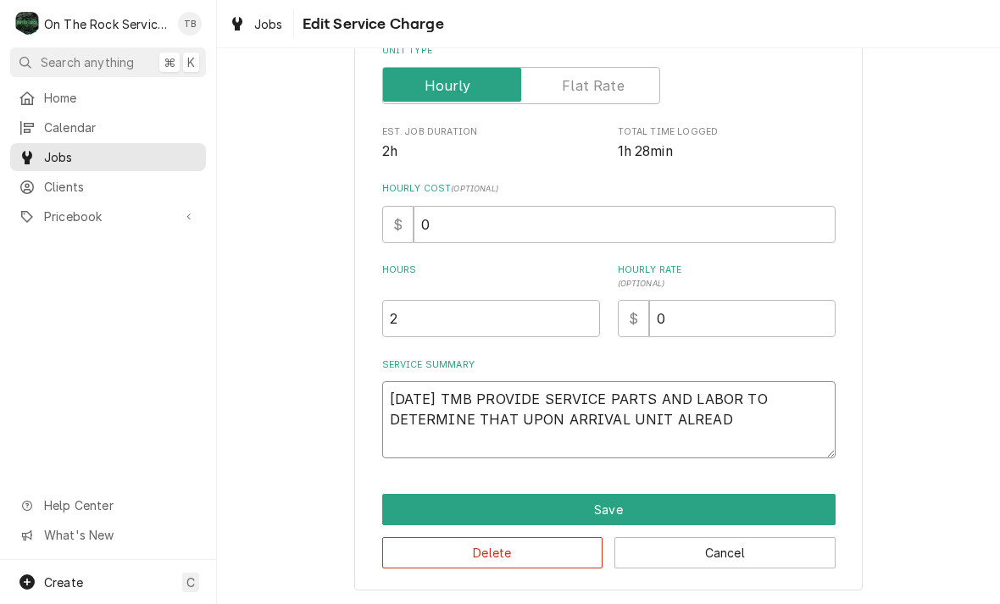
type textarea "8/13/25 TMB PROVIDE SERVICE PARTS AND LABOR TO DETERMINE THAT UPON ARRIVAL UNIT…"
type textarea "x"
type textarea "8/13/25 TMB PROVIDE SERVICE PARTS AND LABOR TO DETERMINE THAT UPON ARRIVAL UNIT…"
type textarea "x"
type textarea "8/13/25 TMB PROVIDE SERVICE PARTS AND LABOR TO DETERMINE THAT UPON ARRIVAL UNIT…"
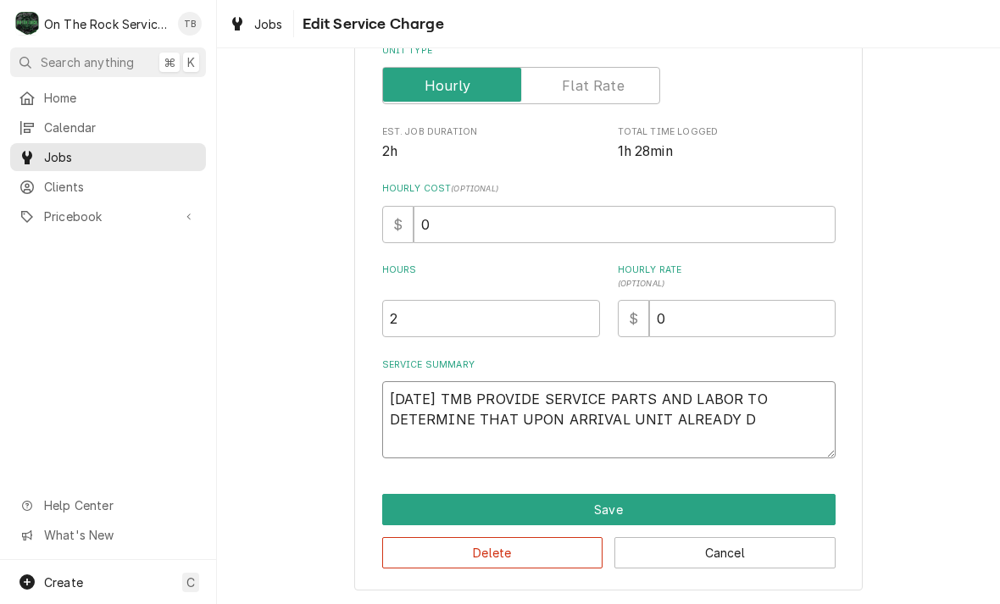
type textarea "x"
type textarea "8/13/25 TMB PROVIDE SERVICE PARTS AND LABOR TO DETERMINE THAT UPON ARRIVAL UNIT…"
type textarea "x"
type textarea "8/13/25 TMB PROVIDE SERVICE PARTS AND LABOR TO DETERMINE THAT UPON ARRIVAL UNIT…"
type textarea "x"
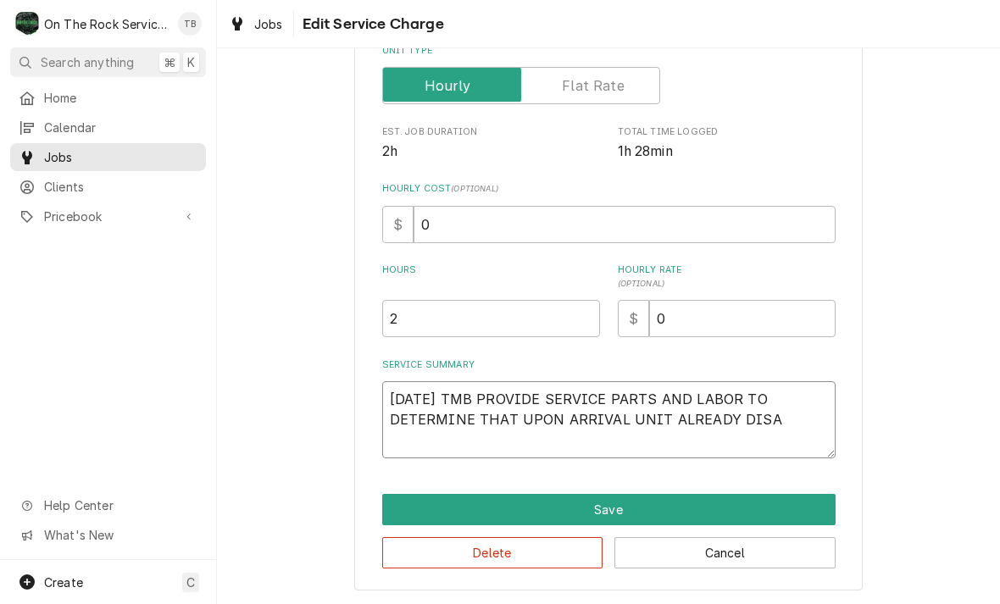
type textarea "8/13/25 TMB PROVIDE SERVICE PARTS AND LABOR TO DETERMINE THAT UPON ARRIVAL UNIT…"
type textarea "x"
type textarea "8/13/25 TMB PROVIDE SERVICE PARTS AND LABOR TO DETERMINE THAT UPON ARRIVAL UNIT…"
type textarea "x"
type textarea "8/13/25 TMB PROVIDE SERVICE PARTS AND LABOR TO DETERMINE THAT UPON ARRIVAL UNIT…"
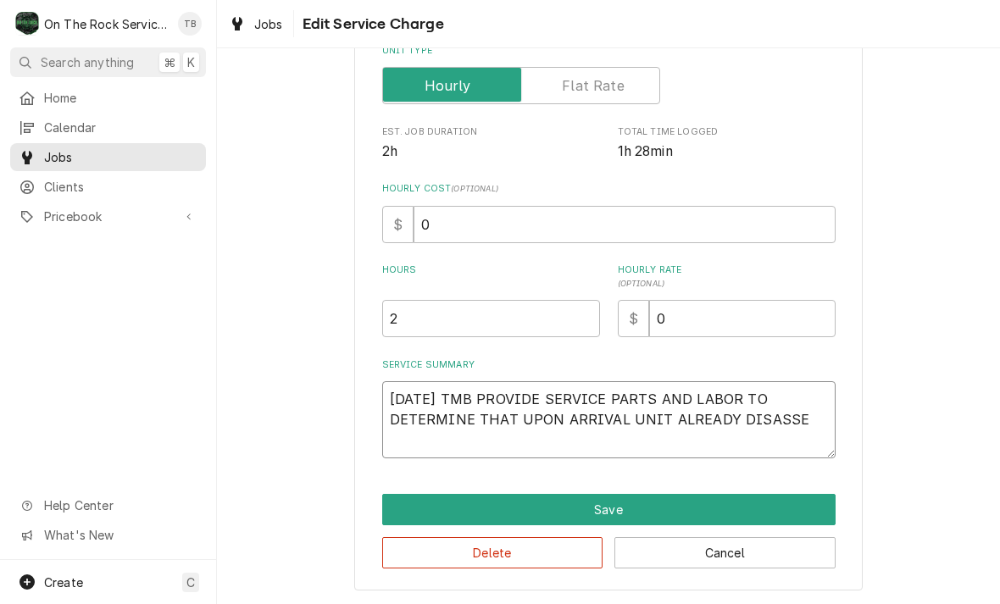
type textarea "x"
type textarea "8/13/25 TMB PROVIDE SERVICE PARTS AND LABOR TO DETERMINE THAT UPON ARRIVAL UNIT…"
type textarea "x"
type textarea "8/13/25 TMB PROVIDE SERVICE PARTS AND LABOR TO DETERMINE THAT UPON ARRIVAL UNIT…"
type textarea "x"
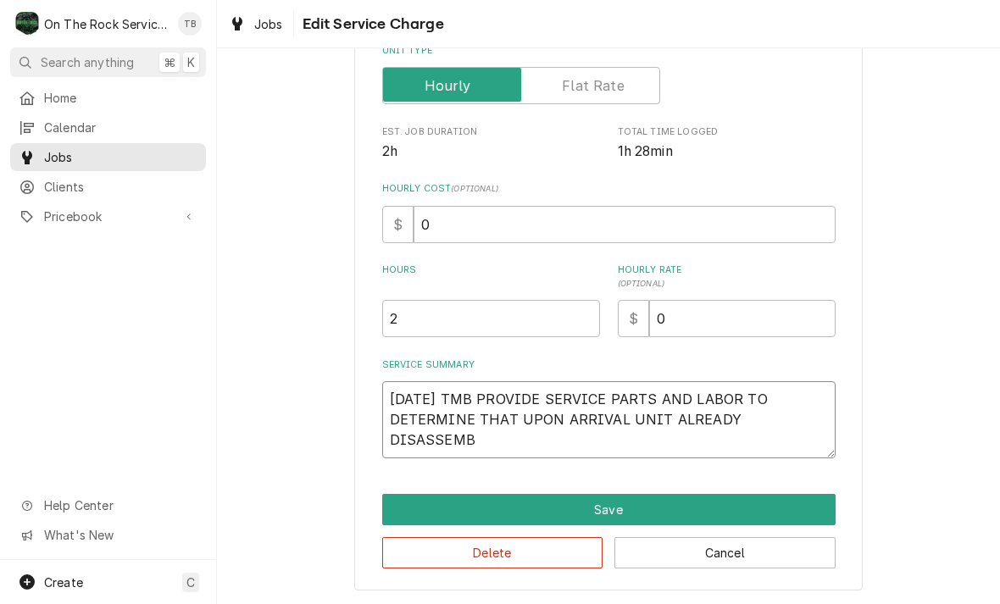
type textarea "8/13/25 TMB PROVIDE SERVICE PARTS AND LABOR TO DETERMINE THAT UPON ARRIVAL UNIT…"
type textarea "x"
type textarea "8/13/25 TMB PROVIDE SERVICE PARTS AND LABOR TO DETERMINE THAT UPON ARRIVAL UNIT…"
type textarea "x"
type textarea "8/13/25 TMB PROVIDE SERVICE PARTS AND LABOR TO DETERMINE THAT UPON ARRIVAL UNIT…"
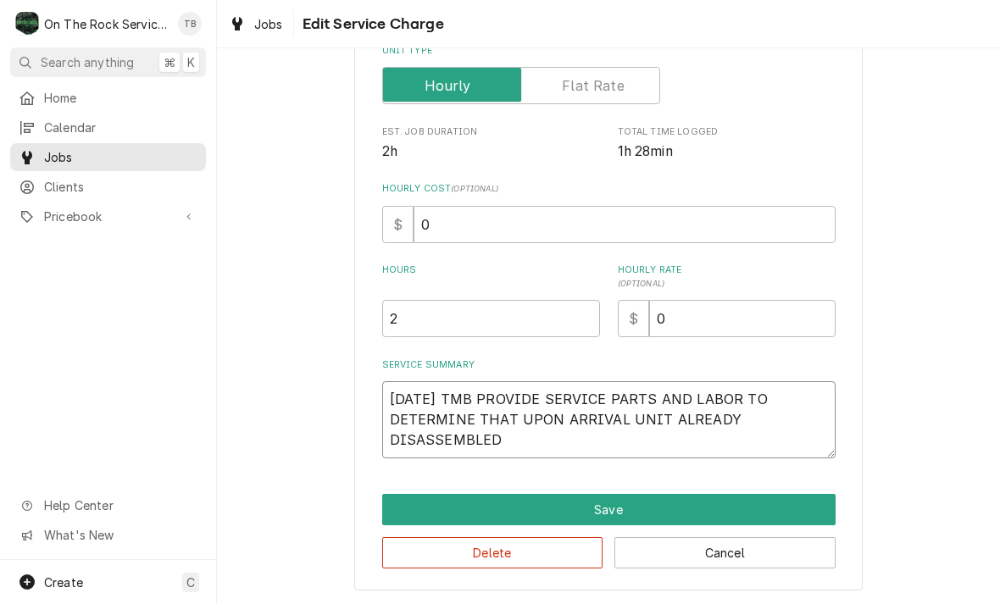
type textarea "x"
type textarea "8/13/25 TMB PROVIDE SERVICE PARTS AND LABOR TO DETERMINE THAT UPON ARRIVAL UNIT…"
type textarea "x"
type textarea "8/13/25 TMB PROVIDE SERVICE PARTS AND LABOR TO DETERMINE THAT UPON ARRIVAL UNIT…"
type textarea "x"
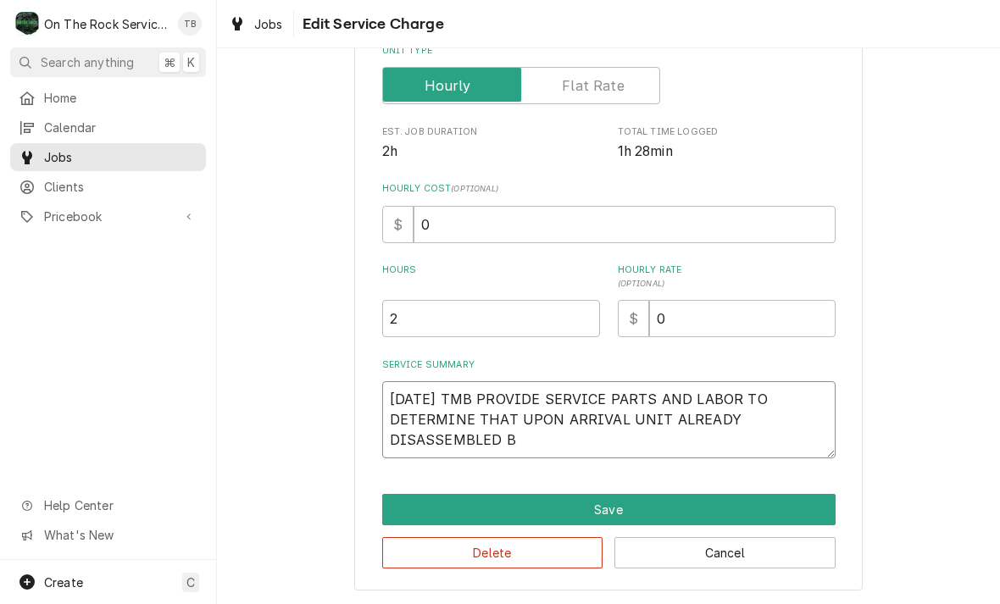
type textarea "8/13/25 TMB PROVIDE SERVICE PARTS AND LABOR TO DETERMINE THAT UPON ARRIVAL UNIT…"
type textarea "x"
type textarea "8/13/25 TMB PROVIDE SERVICE PARTS AND LABOR TO DETERMINE THAT UPON ARRIVAL UNIT…"
type textarea "x"
type textarea "8/13/25 TMB PROVIDE SERVICE PARTS AND LABOR TO DETERMINE THAT UPON ARRIVAL UNIT…"
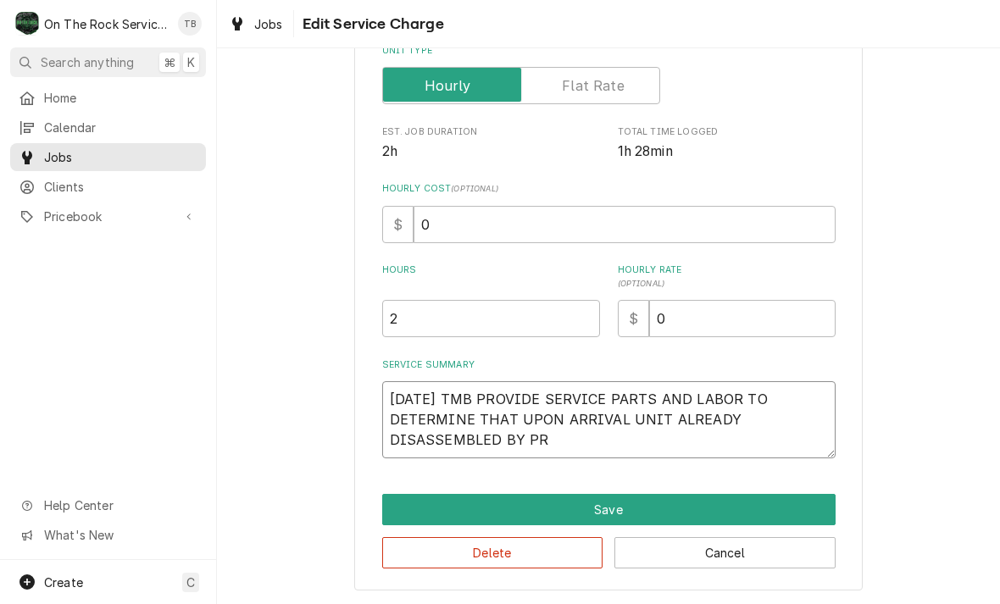
type textarea "x"
type textarea "8/13/25 TMB PROVIDE SERVICE PARTS AND LABOR TO DETERMINE THAT UPON ARRIVAL UNIT…"
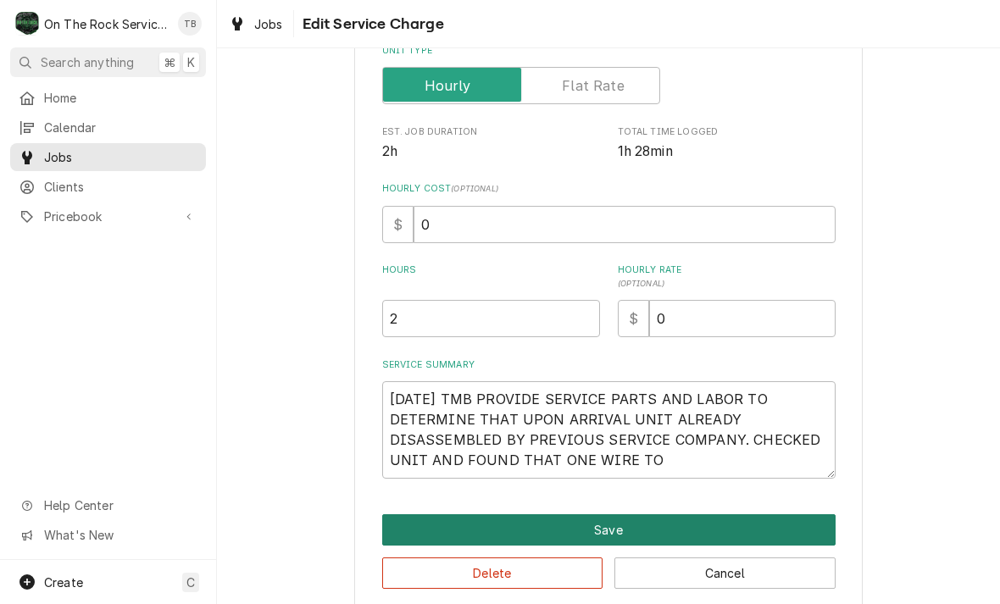
click at [625, 524] on button "Save" at bounding box center [608, 529] width 453 height 31
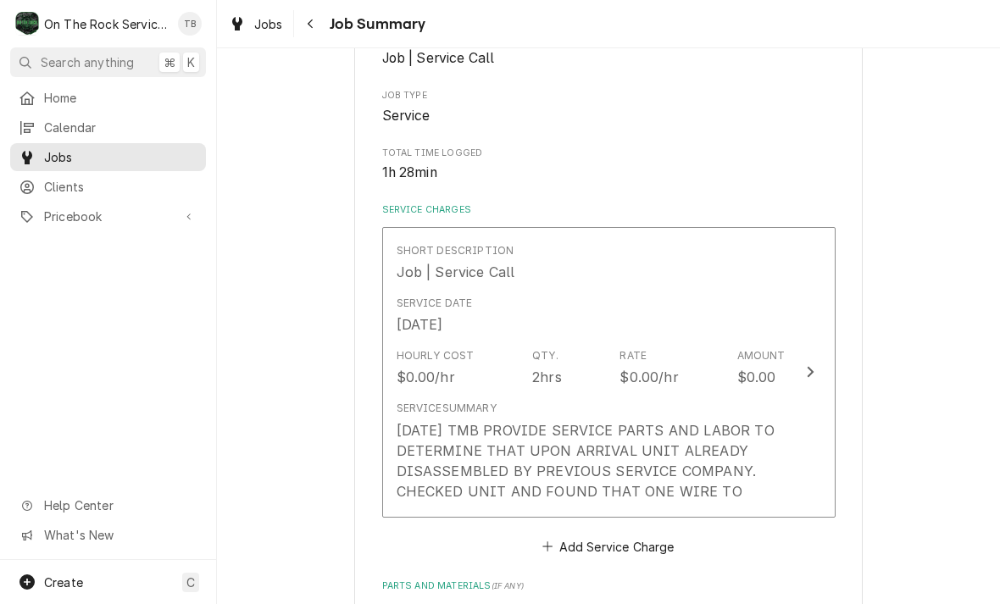
scroll to position [424, 0]
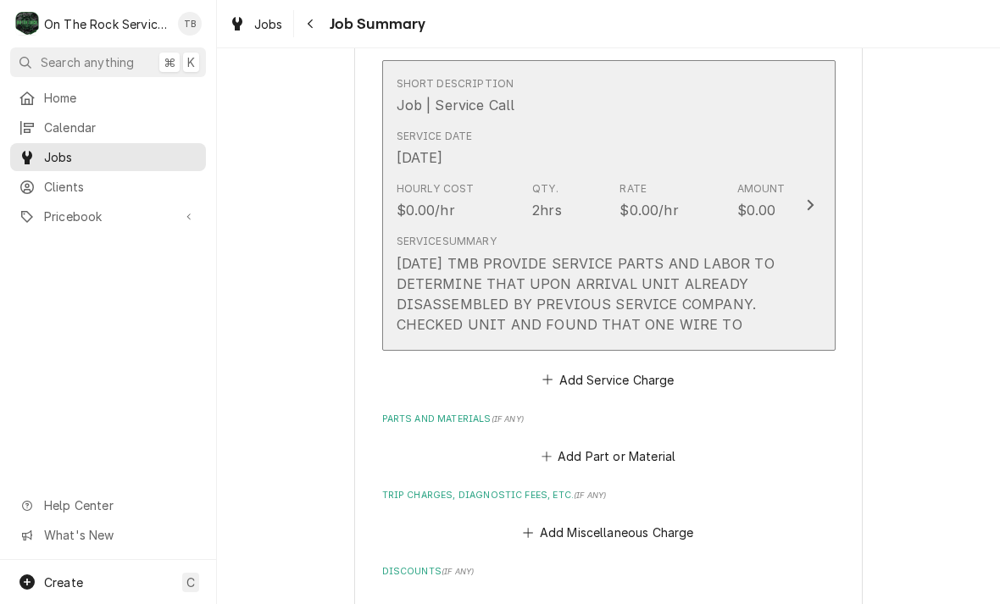
click at [751, 323] on div "8/13/25 TMB PROVIDE SERVICE PARTS AND LABOR TO DETERMINE THAT UPON ARRIVAL UNIT…" at bounding box center [590, 293] width 389 height 81
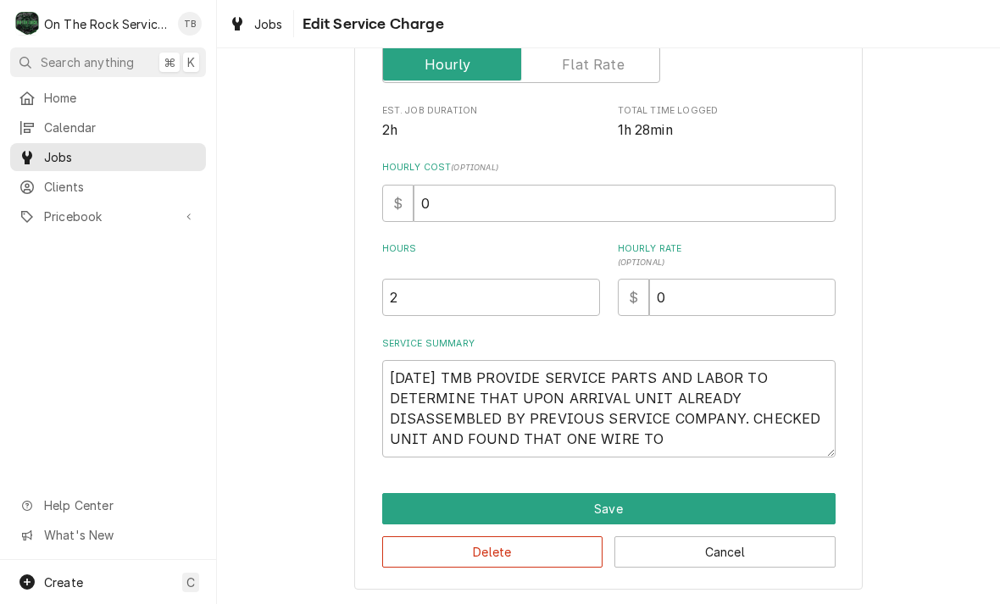
scroll to position [278, 0]
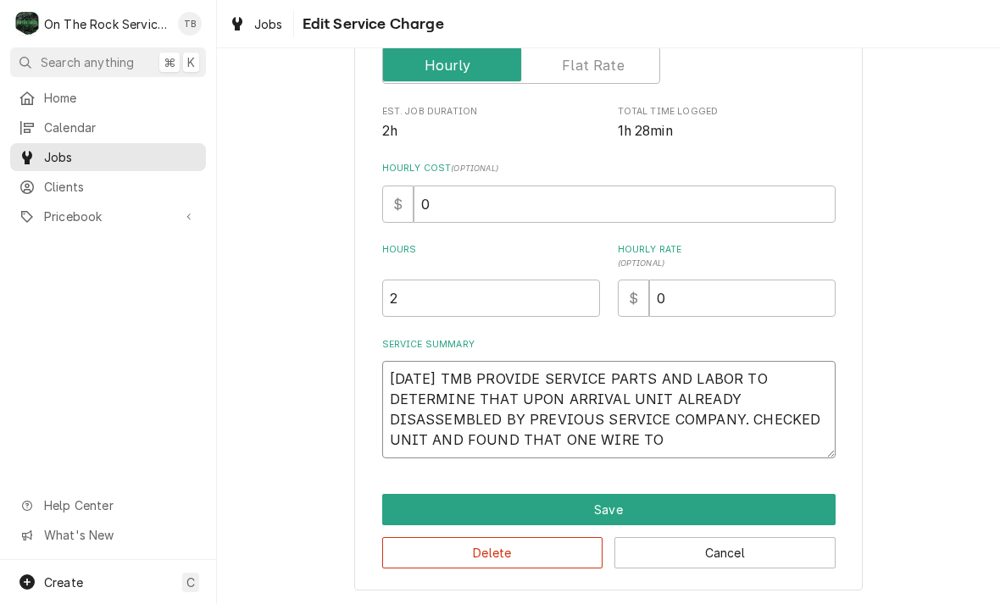
click at [674, 440] on textarea "8/13/25 TMB PROVIDE SERVICE PARTS AND LABOR TO DETERMINE THAT UPON ARRIVAL UNIT…" at bounding box center [608, 409] width 453 height 97
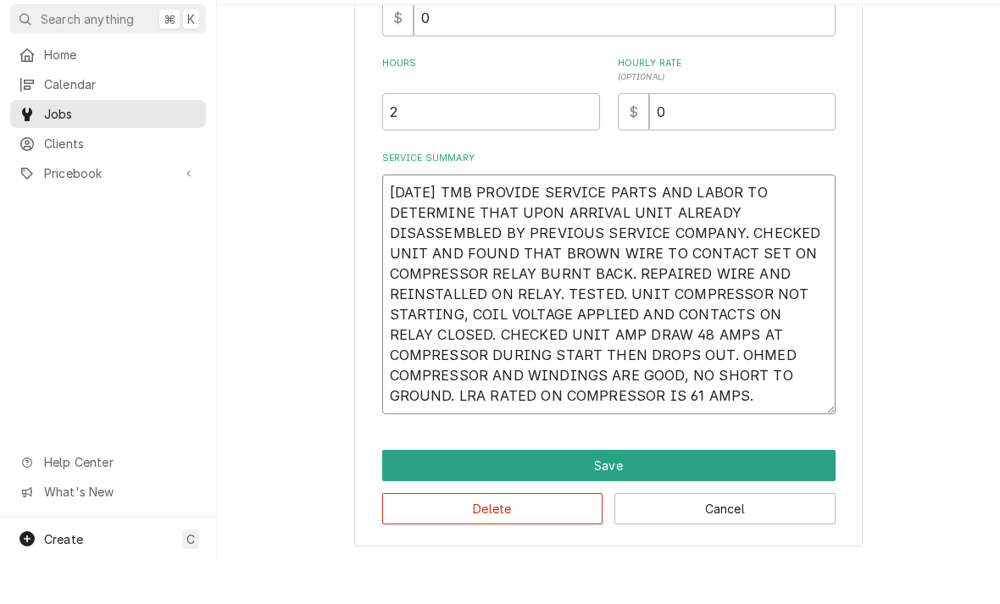
scroll to position [420, 0]
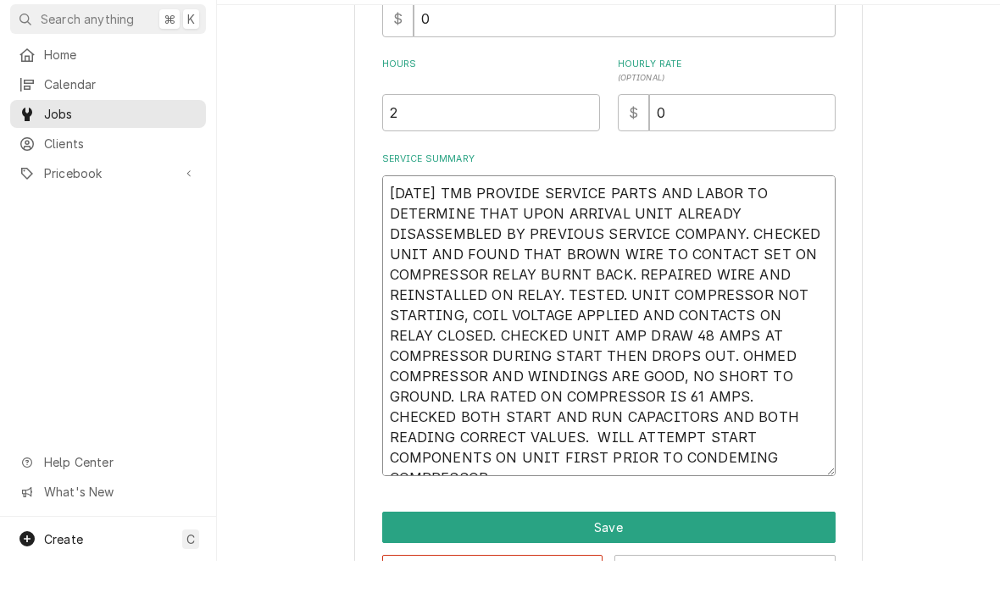
click at [436, 454] on textarea "8/13/25 TMB PROVIDE SERVICE PARTS AND LABOR TO DETERMINE THAT UPON ARRIVAL UNIT…" at bounding box center [608, 369] width 453 height 301
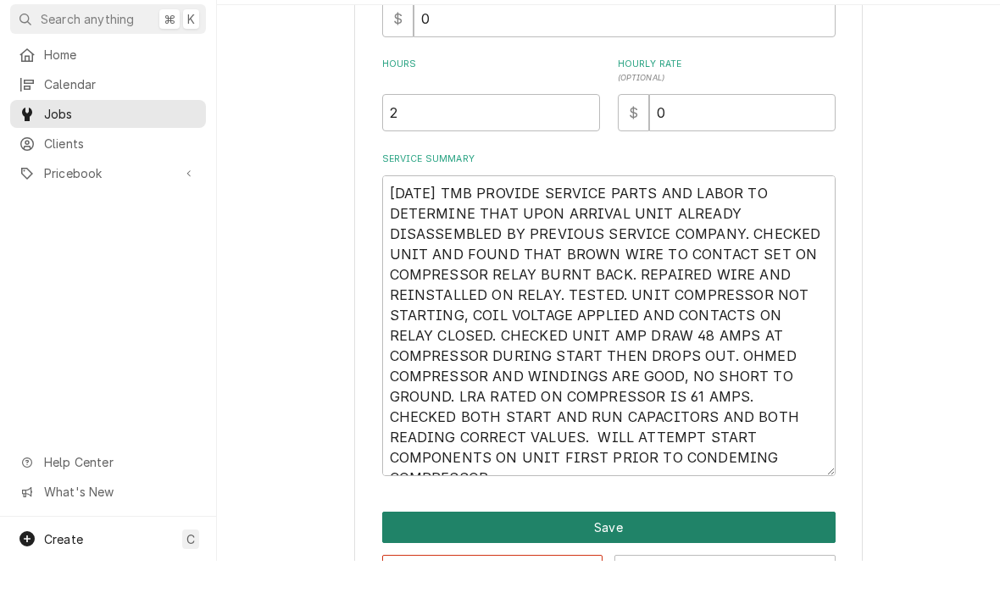
click at [612, 555] on button "Save" at bounding box center [608, 570] width 453 height 31
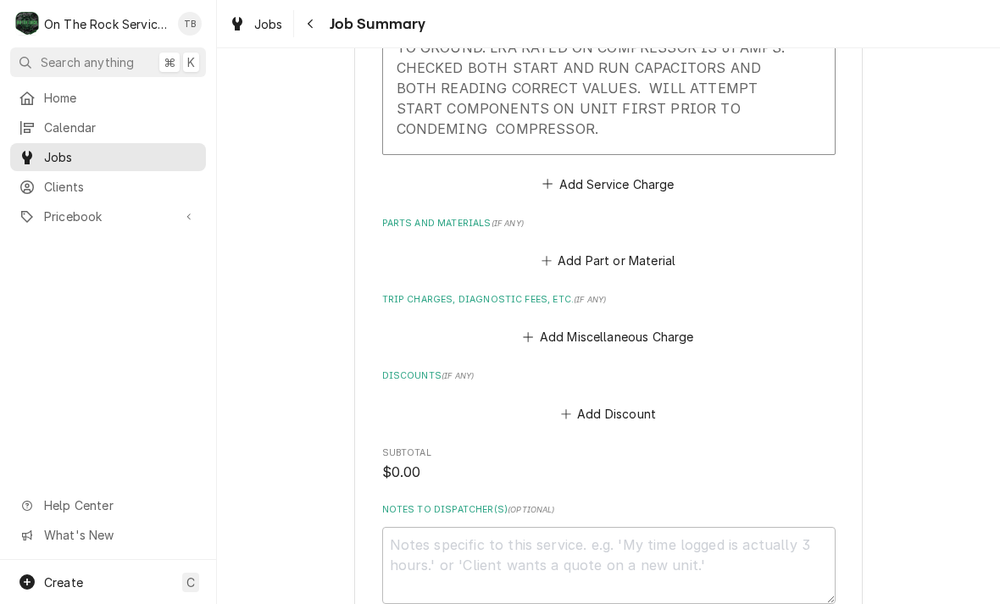
scroll to position [888, 0]
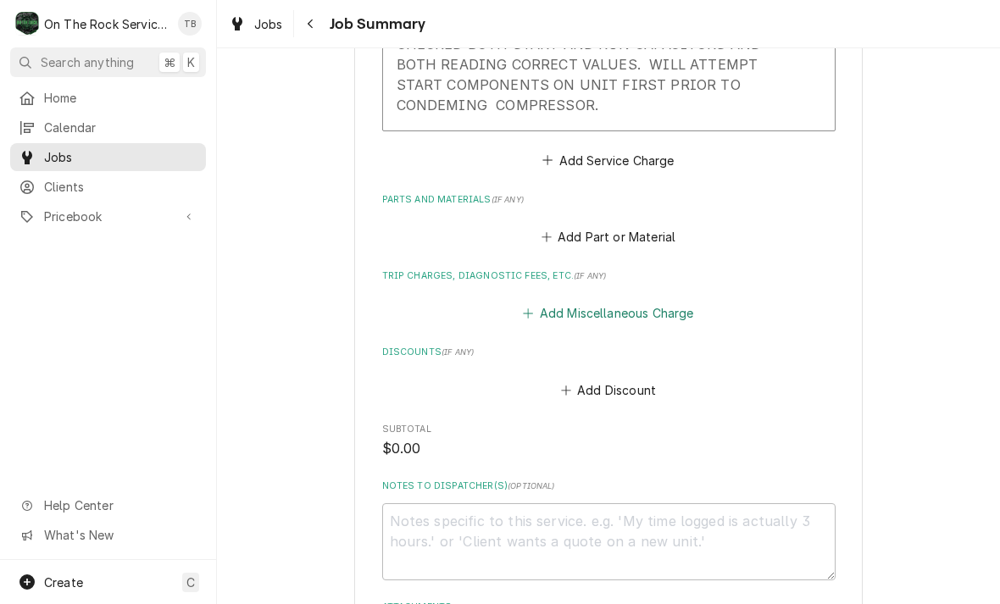
click at [635, 305] on button "Add Miscellaneous Charge" at bounding box center [608, 314] width 176 height 24
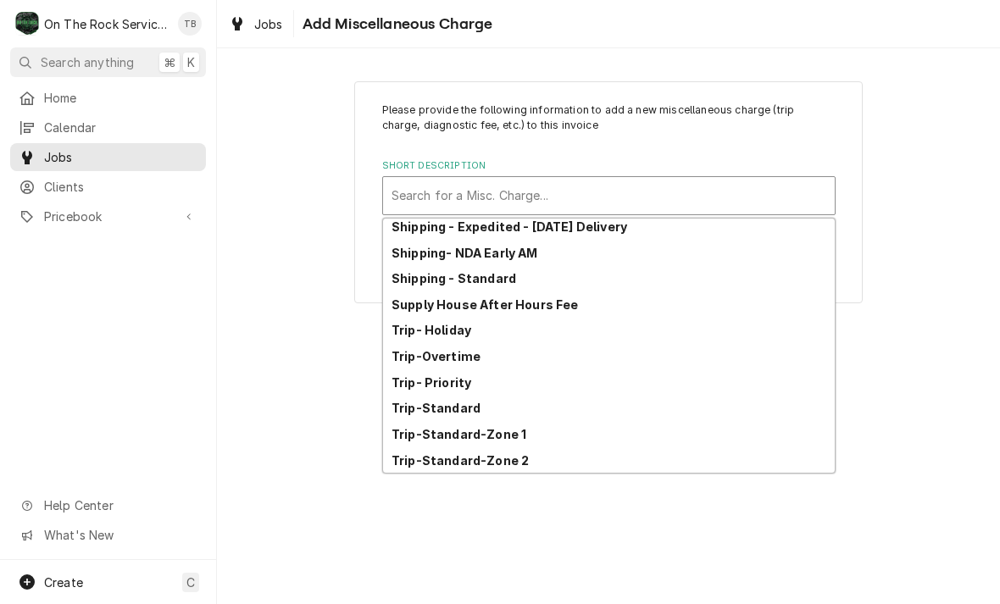
scroll to position [291, 0]
click at [509, 443] on div "Trip-Standard-Zone 1" at bounding box center [609, 434] width 452 height 26
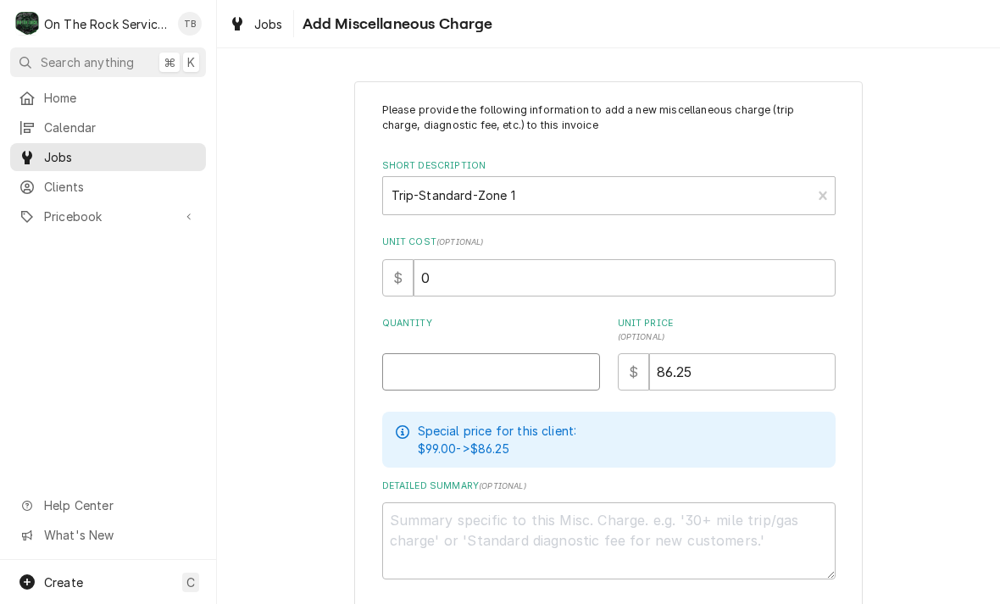
click at [465, 378] on input "Quantity" at bounding box center [491, 371] width 218 height 37
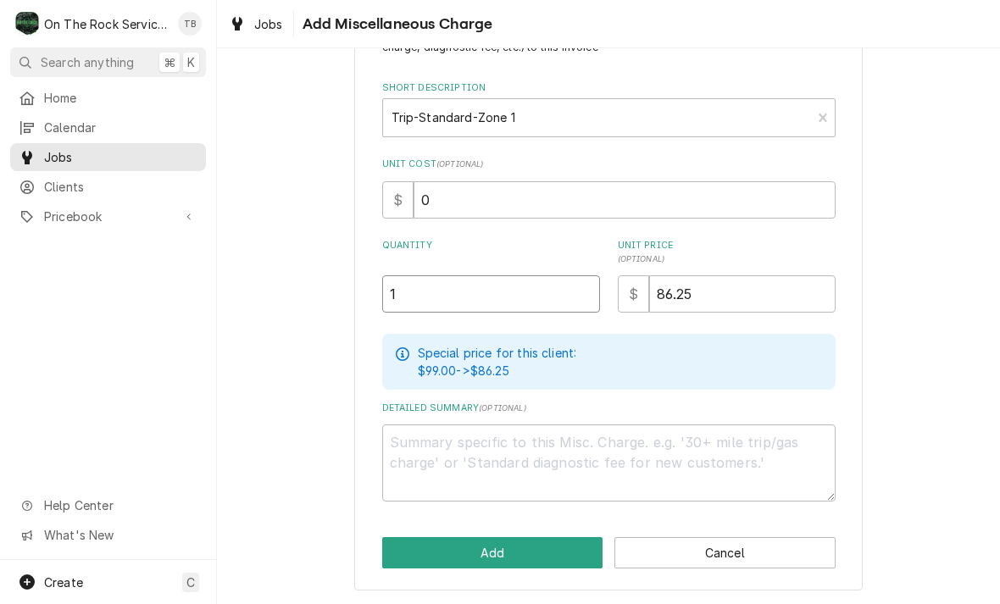
scroll to position [75, 0]
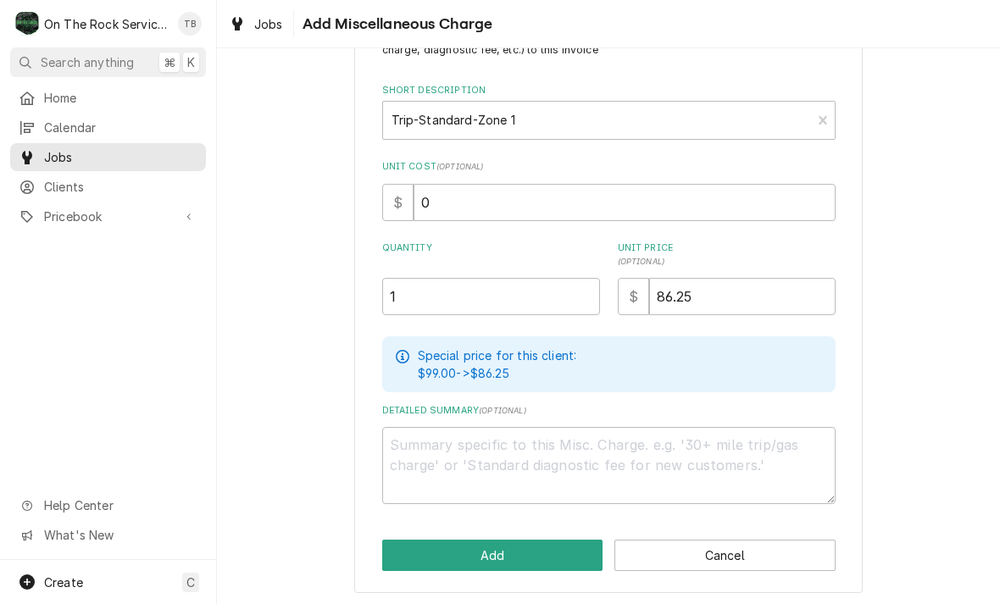
click at [316, 455] on div "Please provide the following information to add a new miscellaneous charge (tri…" at bounding box center [608, 299] width 783 height 617
click at [559, 550] on button "Add" at bounding box center [492, 555] width 221 height 31
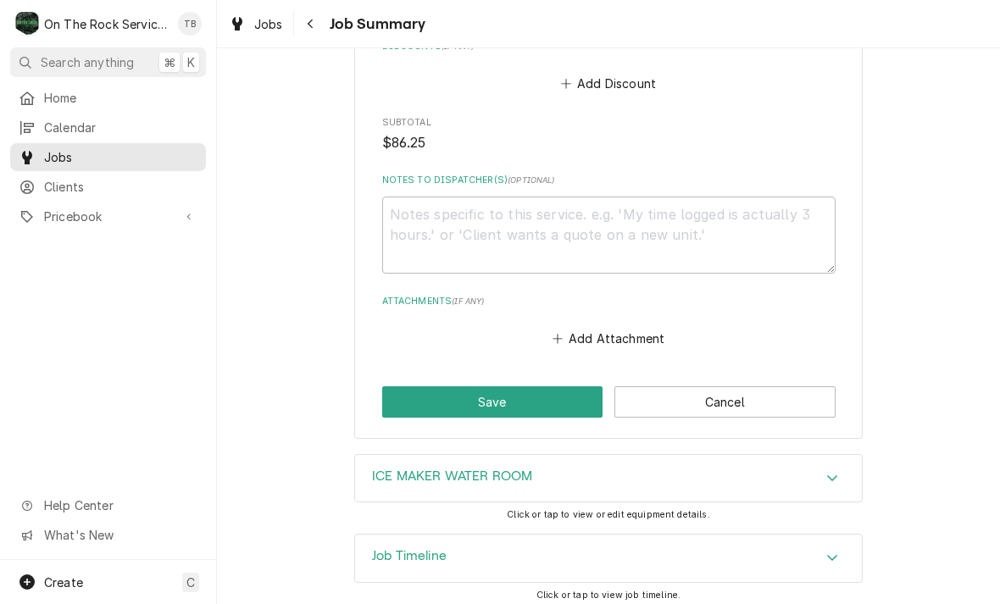
scroll to position [1326, 0]
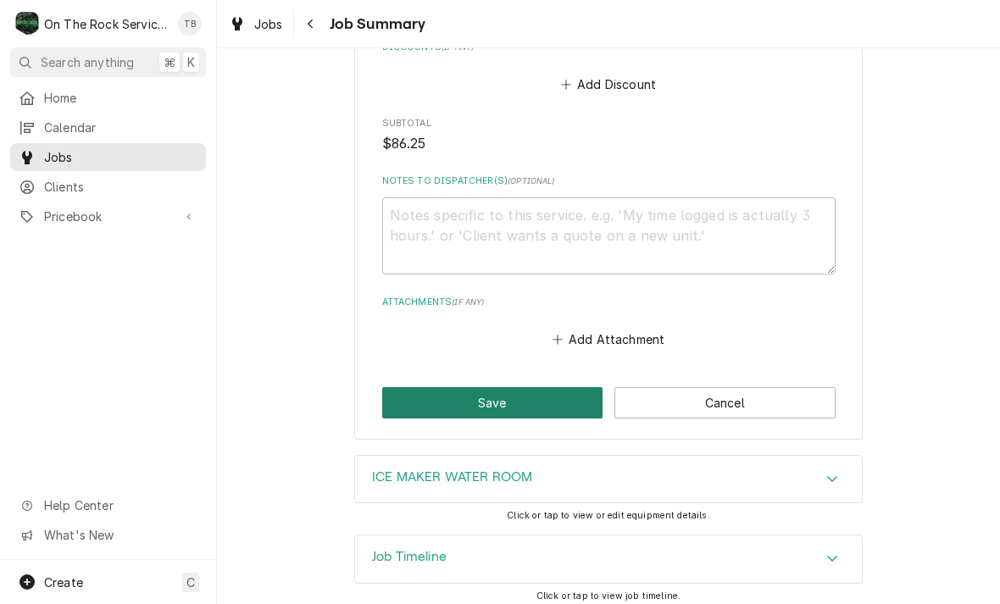
click at [524, 398] on button "Save" at bounding box center [492, 402] width 221 height 31
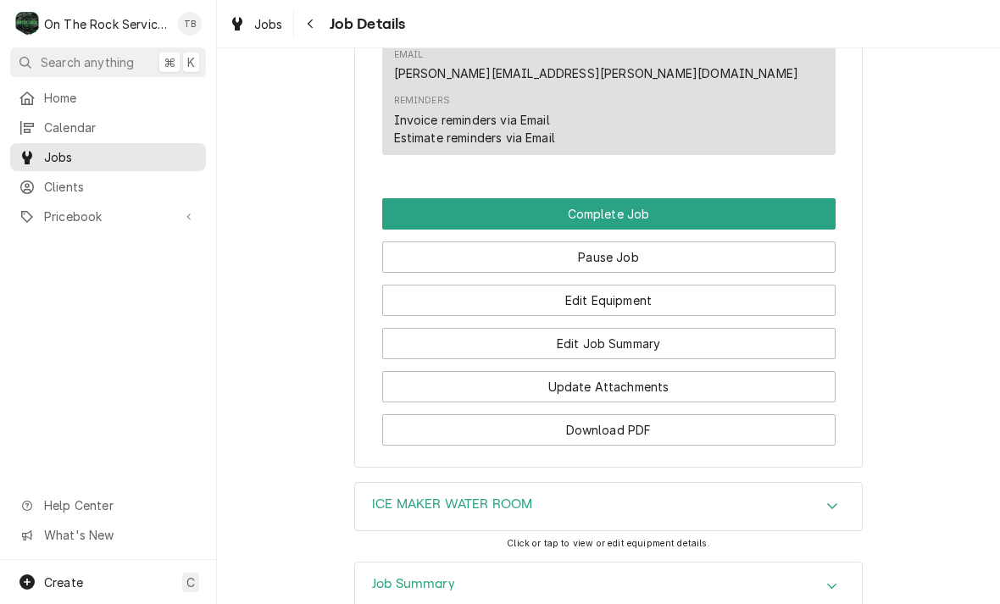
scroll to position [1641, 0]
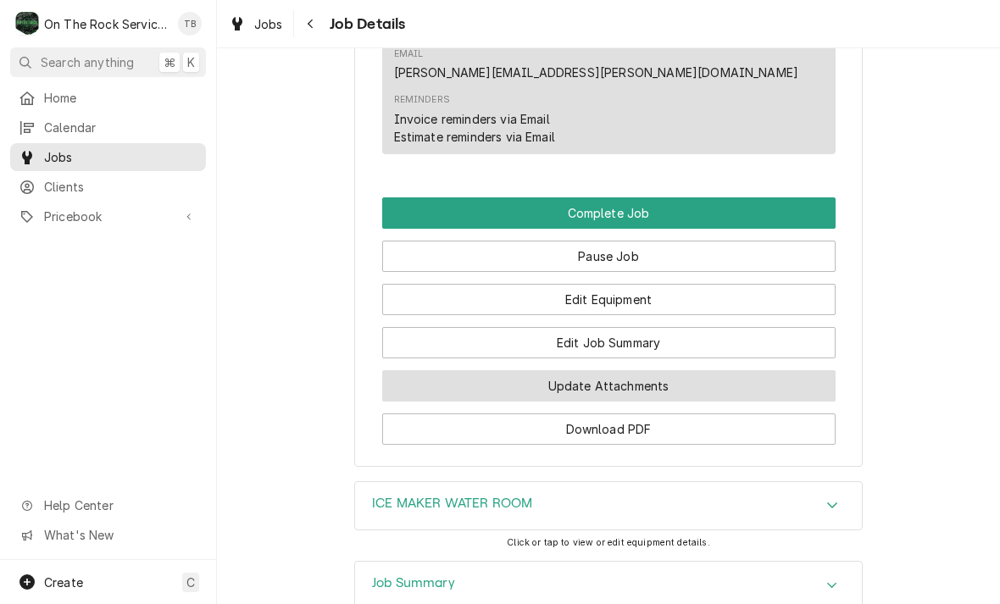
click at [634, 370] on button "Update Attachments" at bounding box center [608, 385] width 453 height 31
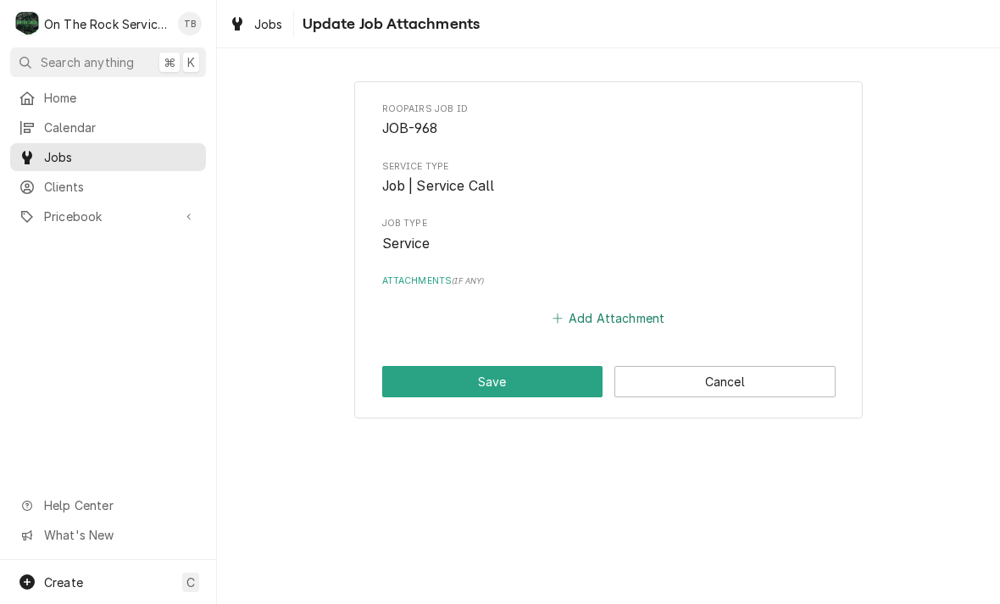
click at [609, 307] on button "Add Attachment" at bounding box center [608, 319] width 119 height 24
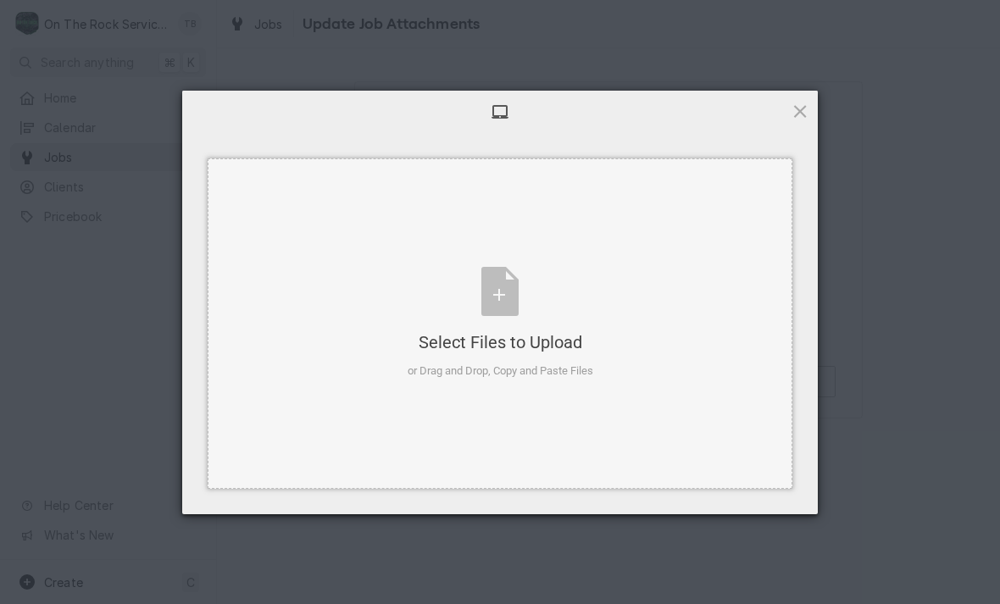
click at [515, 301] on div "Select Files to Upload or Drag and Drop, Copy and Paste Files" at bounding box center [500, 323] width 186 height 113
click at [507, 305] on div "Select Files to Upload or Drag and Drop, Copy and Paste Files" at bounding box center [500, 323] width 186 height 113
click at [787, 121] on div at bounding box center [499, 112] width 635 height 42
click at [805, 113] on span at bounding box center [799, 111] width 19 height 19
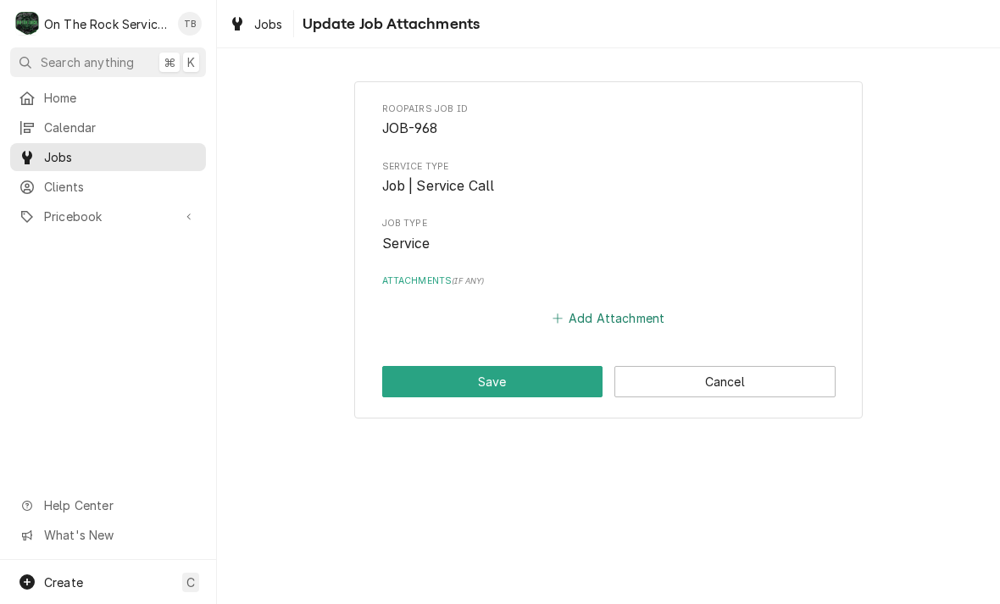
click at [619, 318] on button "Add Attachment" at bounding box center [608, 319] width 119 height 24
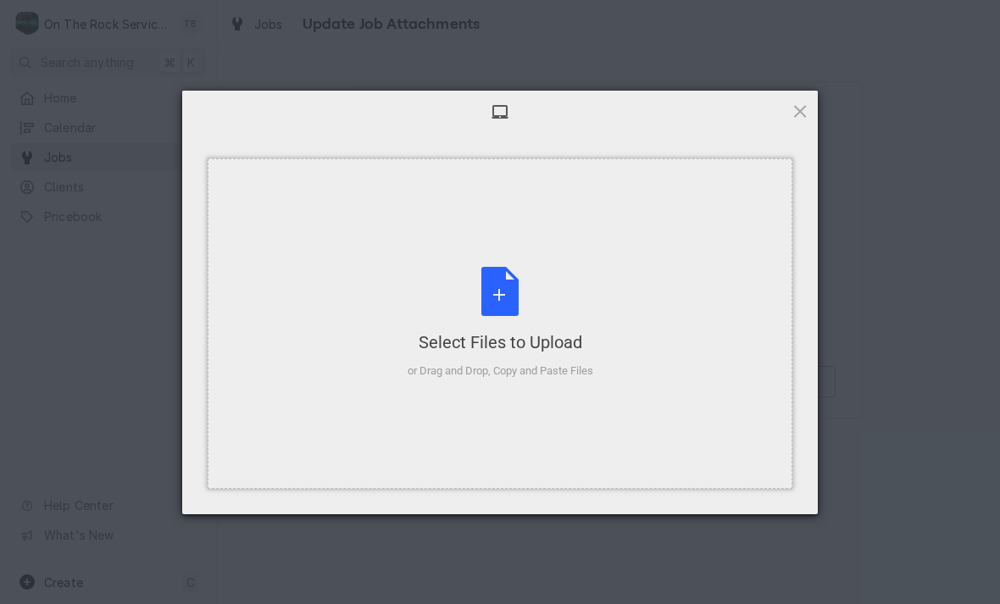
click at [588, 314] on div "Select Files to Upload or Drag and Drop, Copy and Paste Files" at bounding box center [500, 323] width 186 height 113
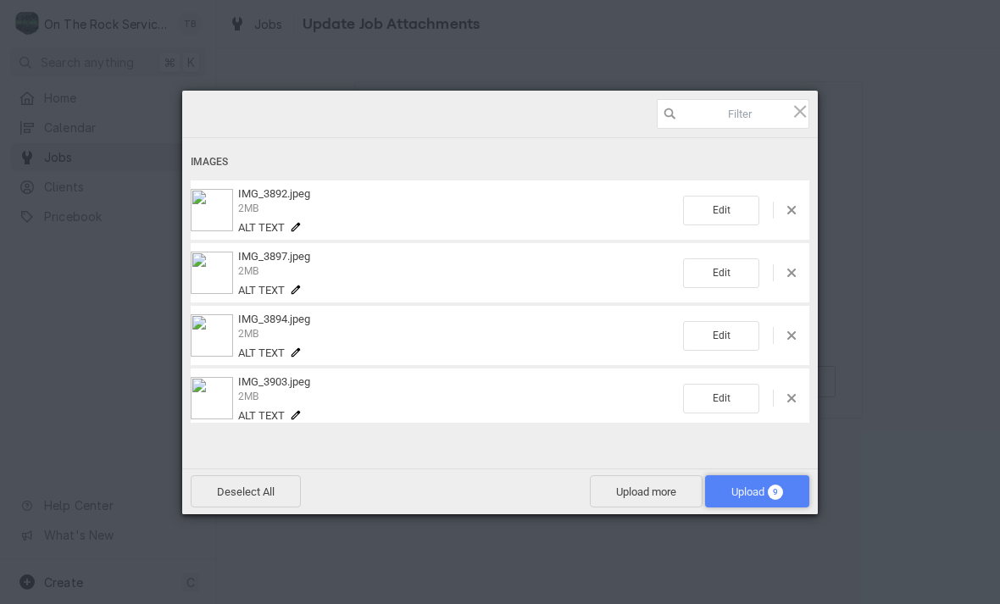
click at [744, 491] on span "Upload 9" at bounding box center [757, 491] width 52 height 13
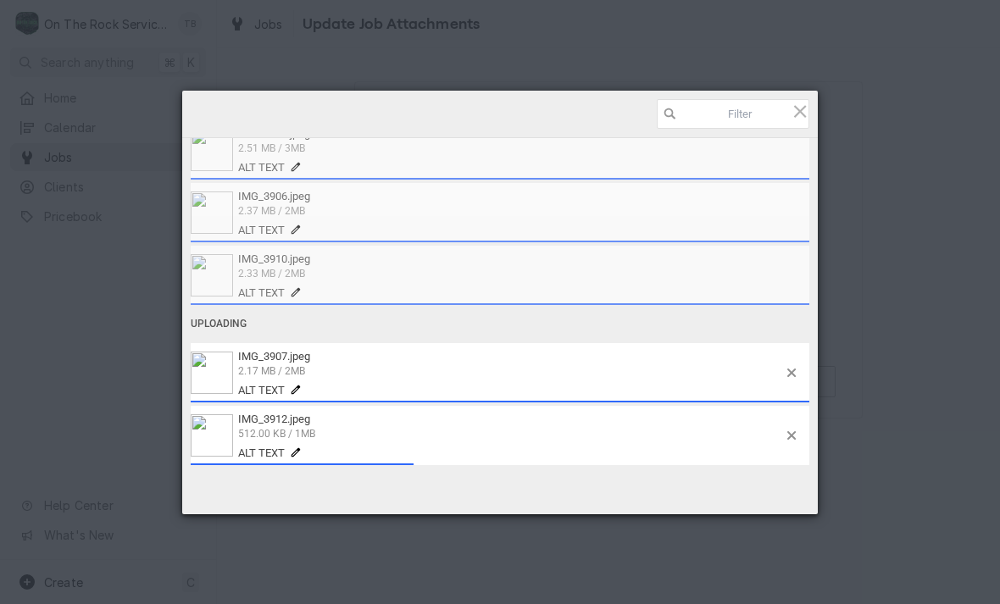
scroll to position [310, 0]
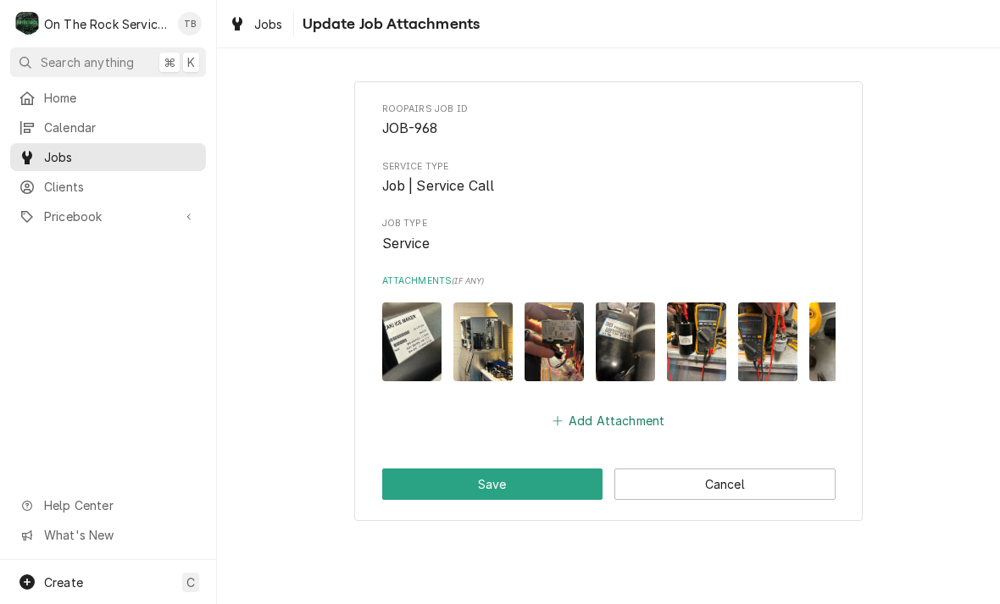
click at [600, 416] on button "Add Attachment" at bounding box center [608, 421] width 119 height 24
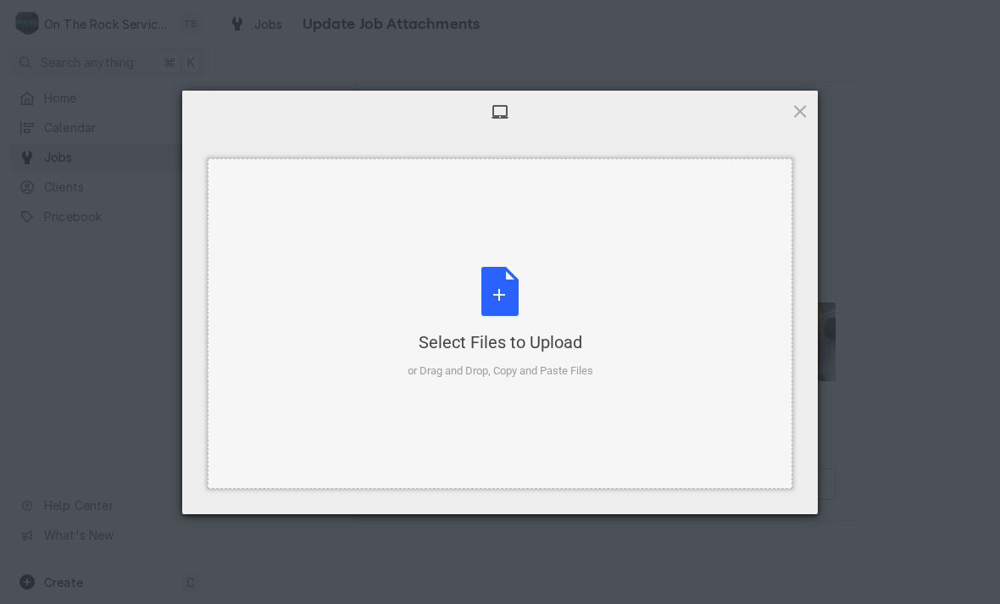
click at [508, 300] on div "Select Files to Upload or Drag and Drop, Copy and Paste Files" at bounding box center [500, 323] width 186 height 113
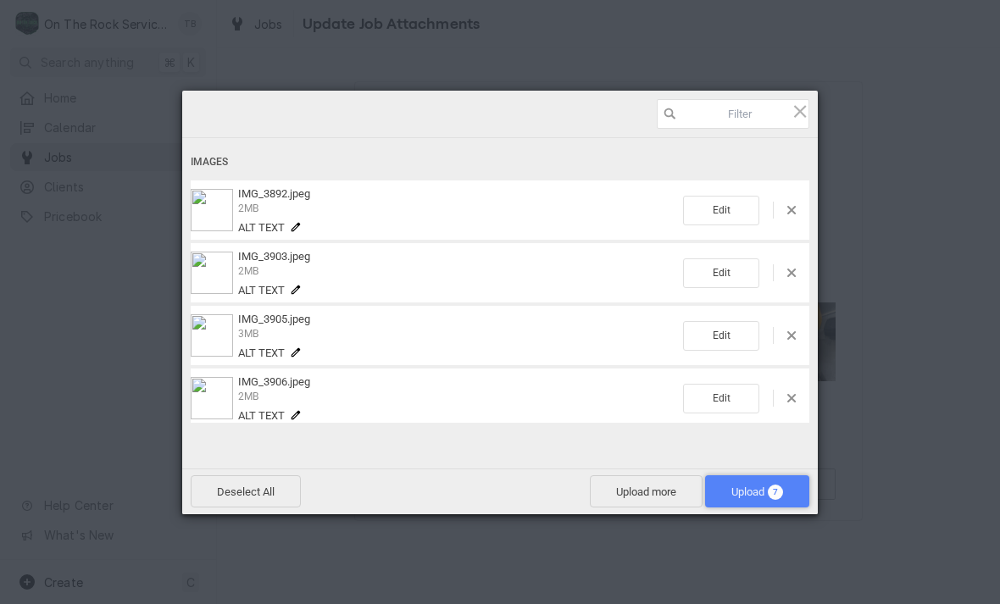
click at [751, 494] on span "Upload 7" at bounding box center [757, 491] width 52 height 13
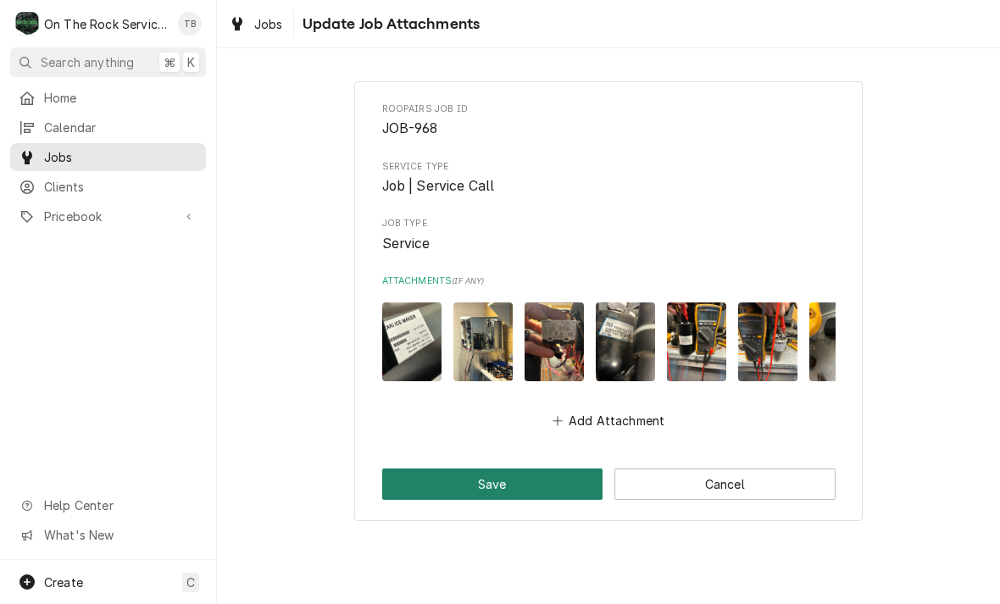
click at [511, 479] on button "Save" at bounding box center [492, 483] width 221 height 31
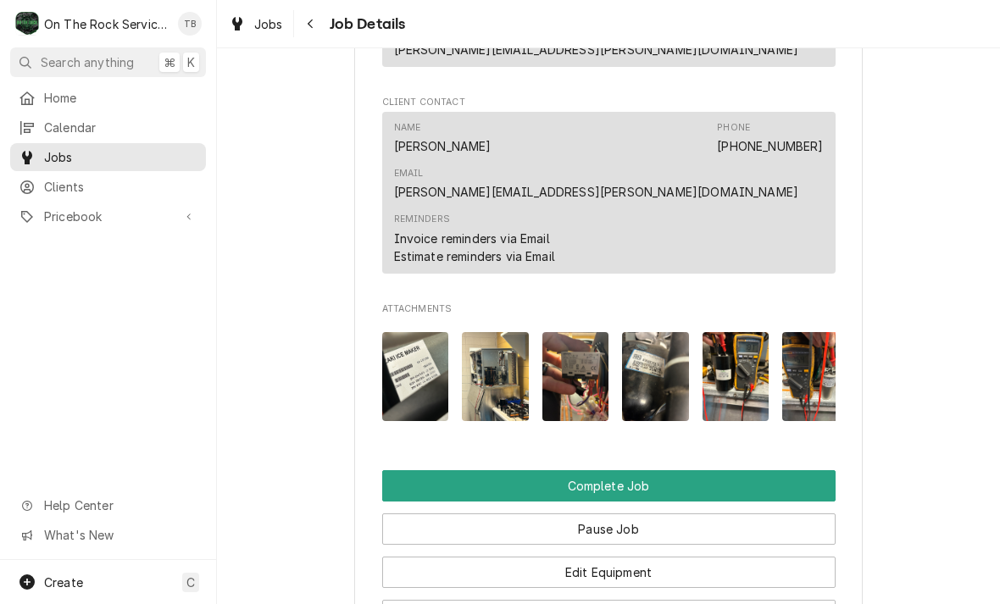
scroll to position [1498, 0]
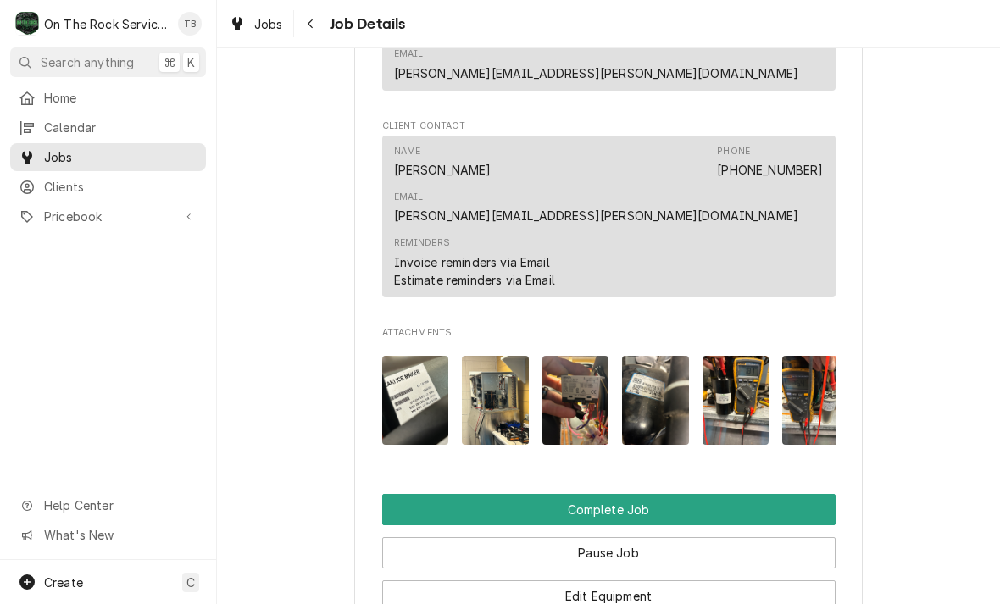
click at [658, 356] on img "Attachments" at bounding box center [655, 400] width 67 height 89
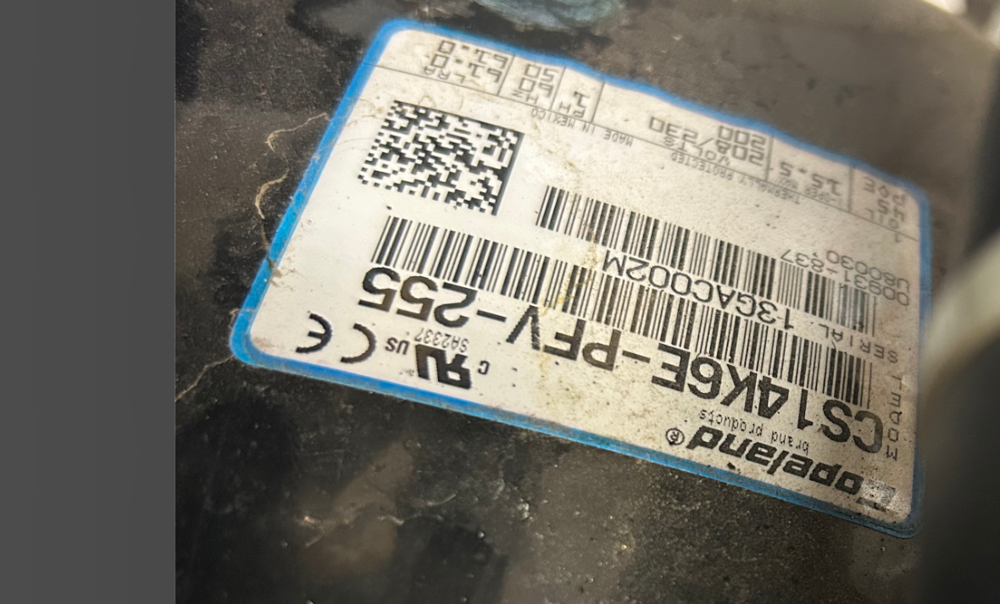
click at [337, 64] on img at bounding box center [499, 281] width 325 height 434
